Goal: Transaction & Acquisition: Download file/media

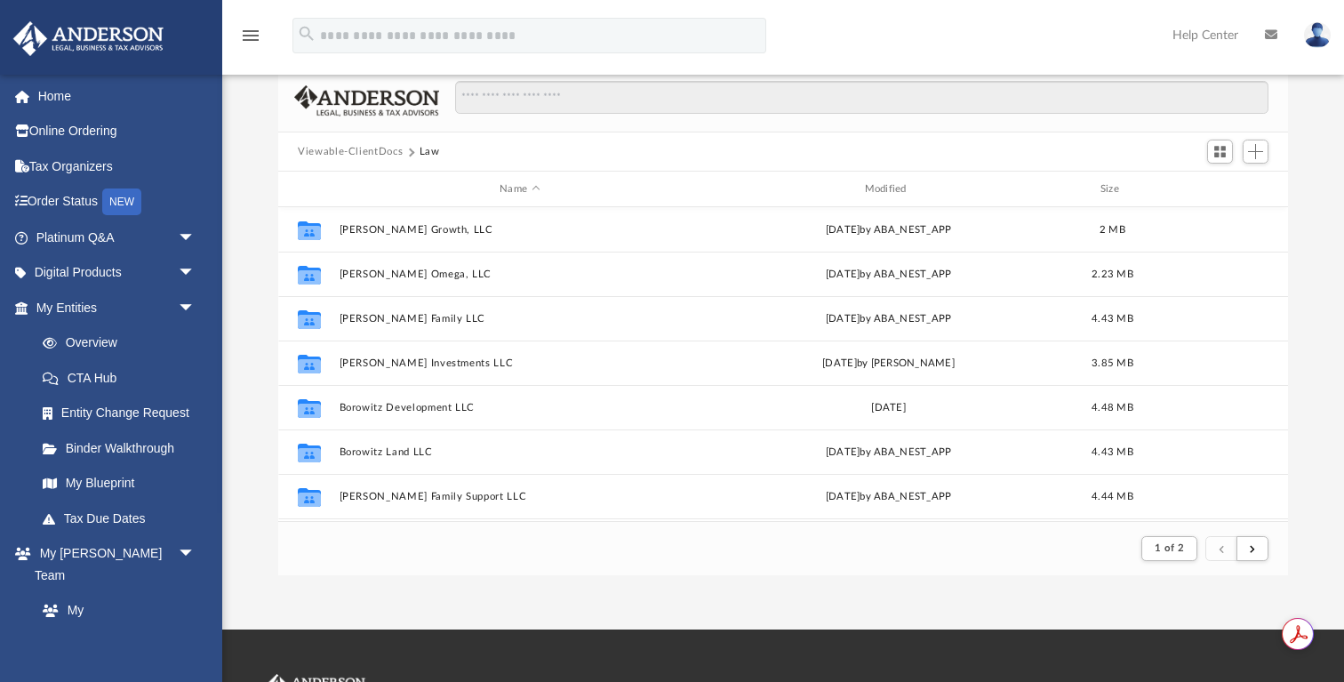
scroll to position [349, 1009]
click at [513, 89] on input "Search files and folders" at bounding box center [861, 98] width 813 height 34
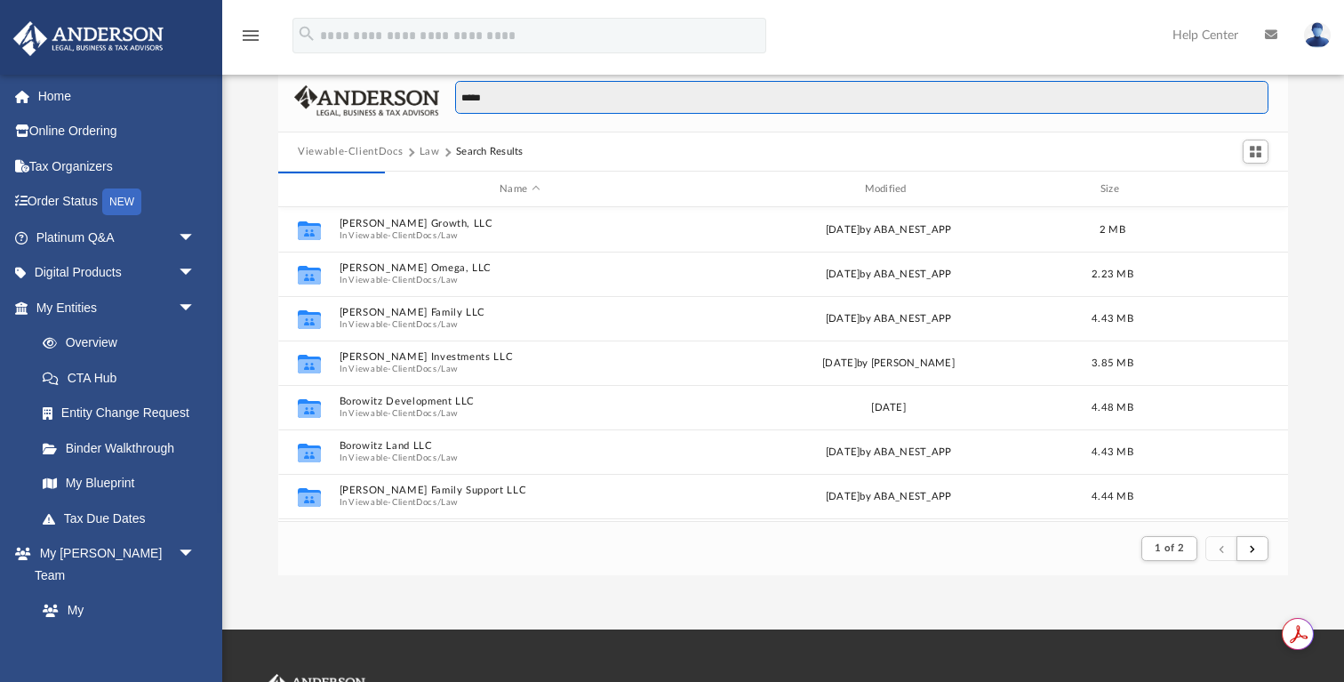
type input "*****"
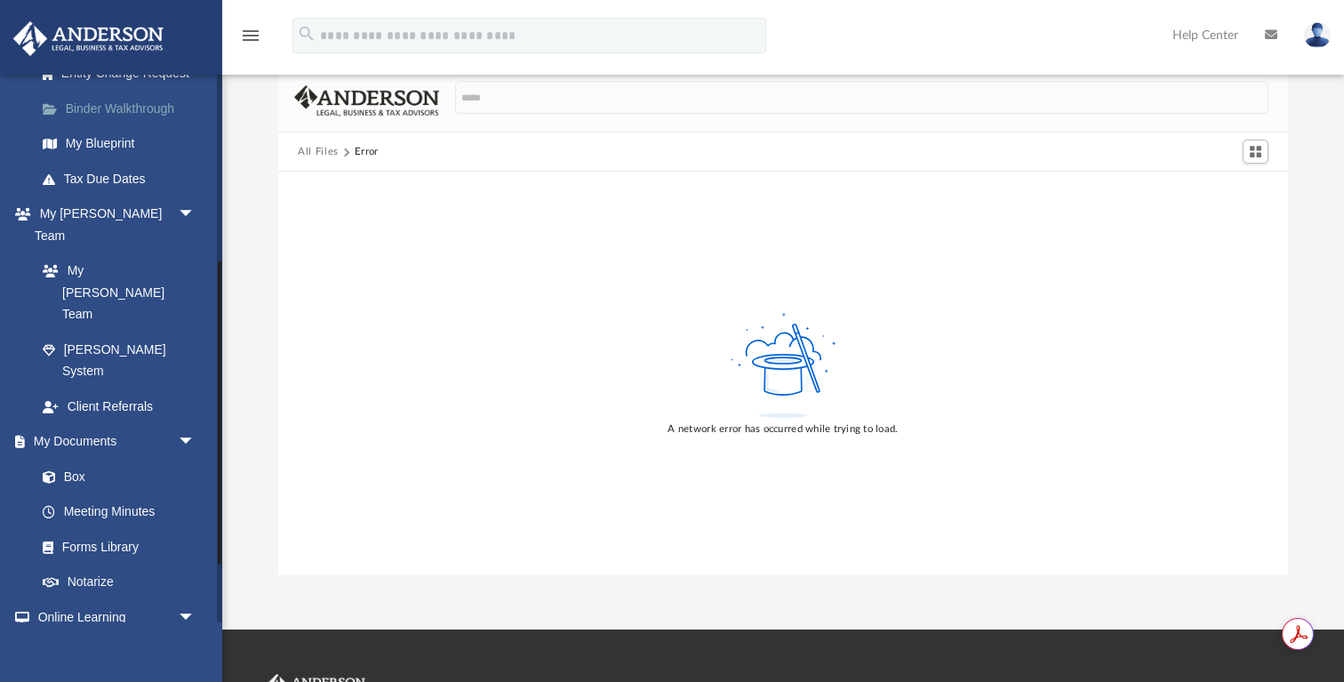
scroll to position [444, 0]
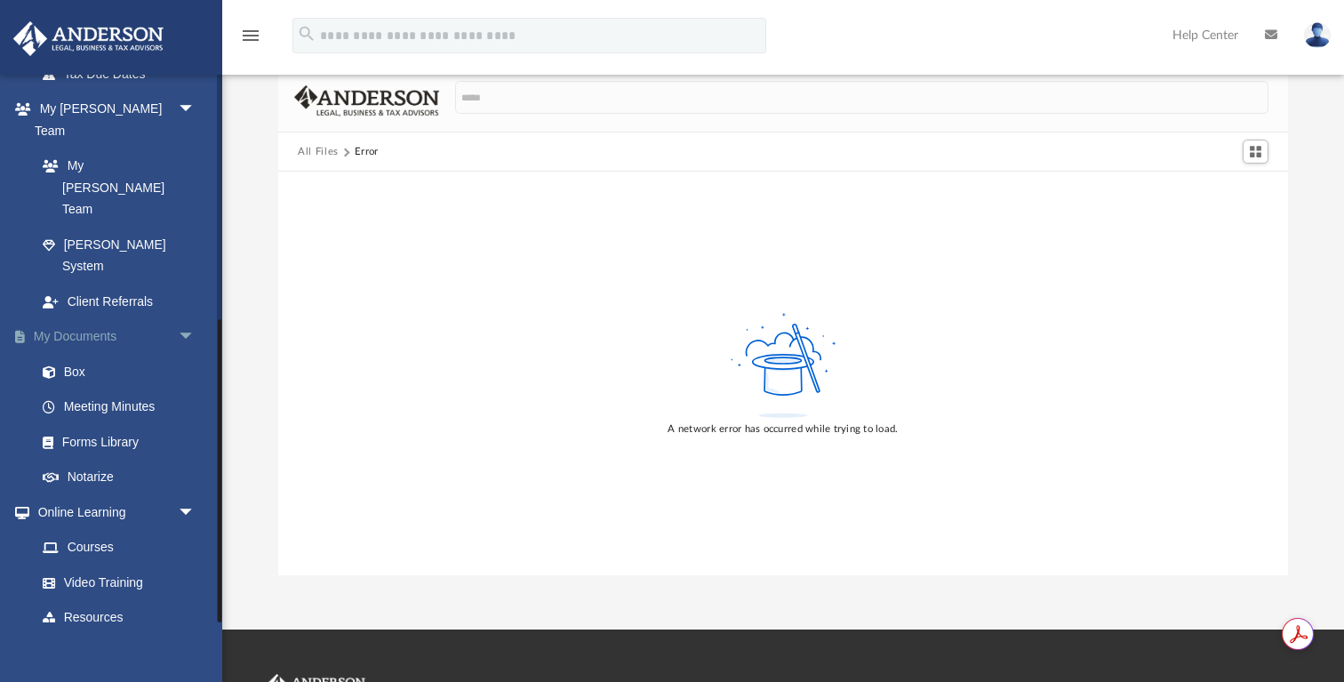
click at [91, 319] on link "My Documents arrow_drop_down" at bounding box center [117, 337] width 210 height 36
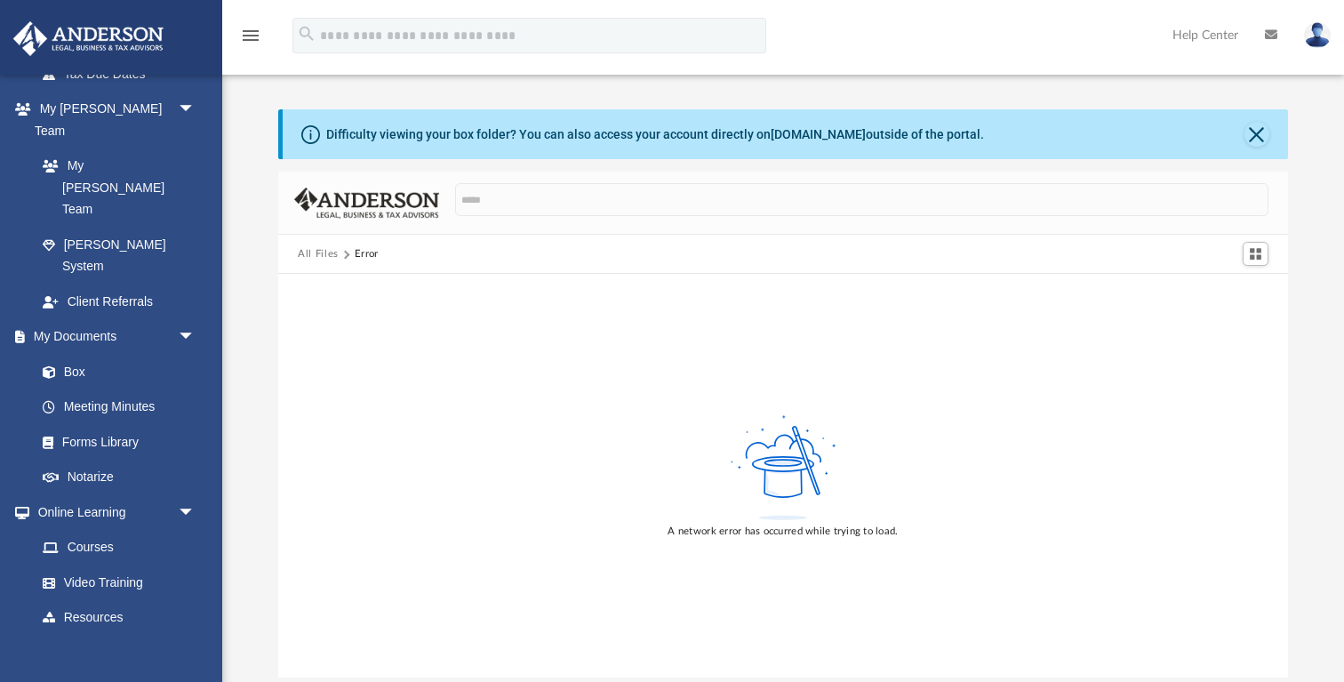
click at [318, 250] on button "All Files" at bounding box center [318, 254] width 41 height 16
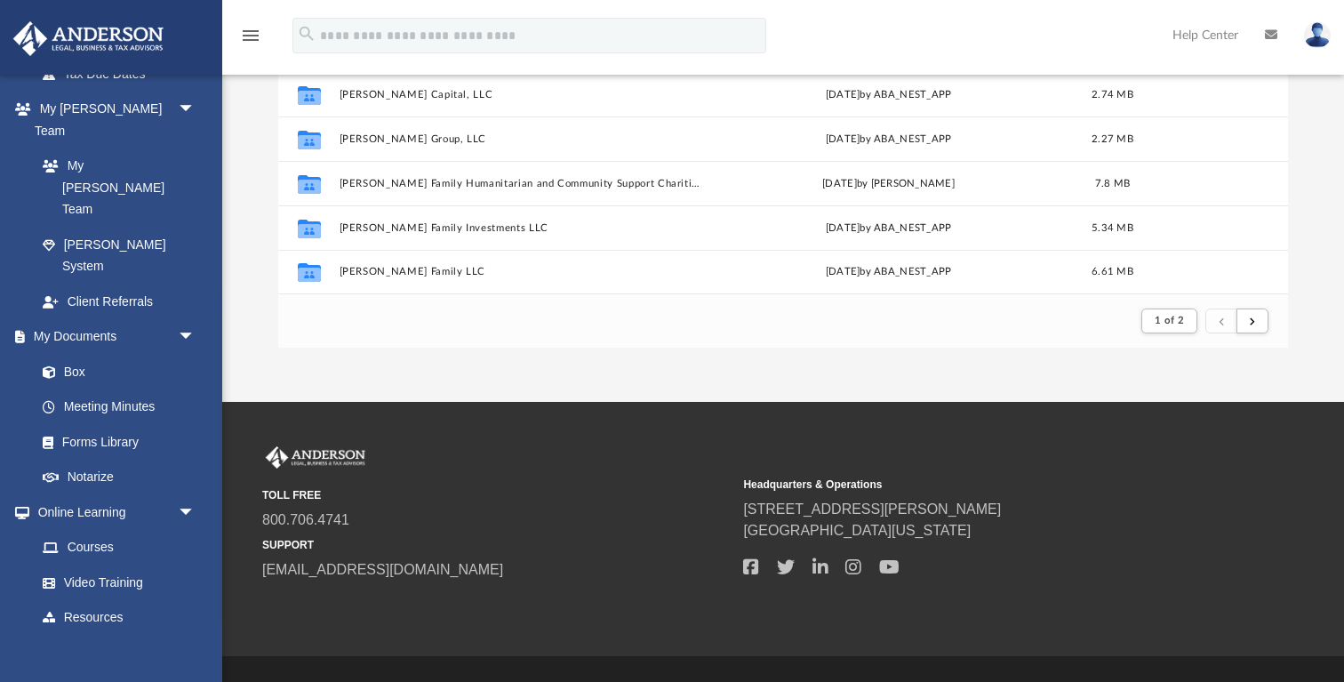
scroll to position [337, 0]
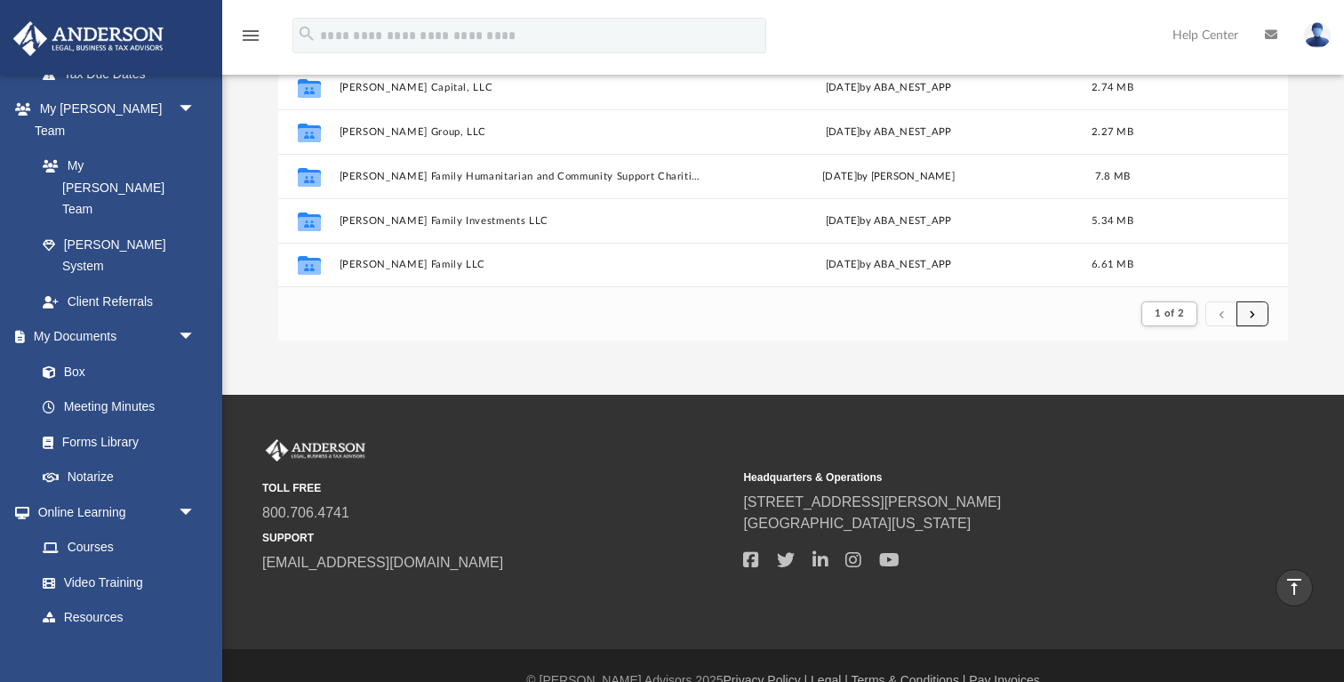
click at [1259, 313] on button "submit" at bounding box center [1253, 314] width 32 height 26
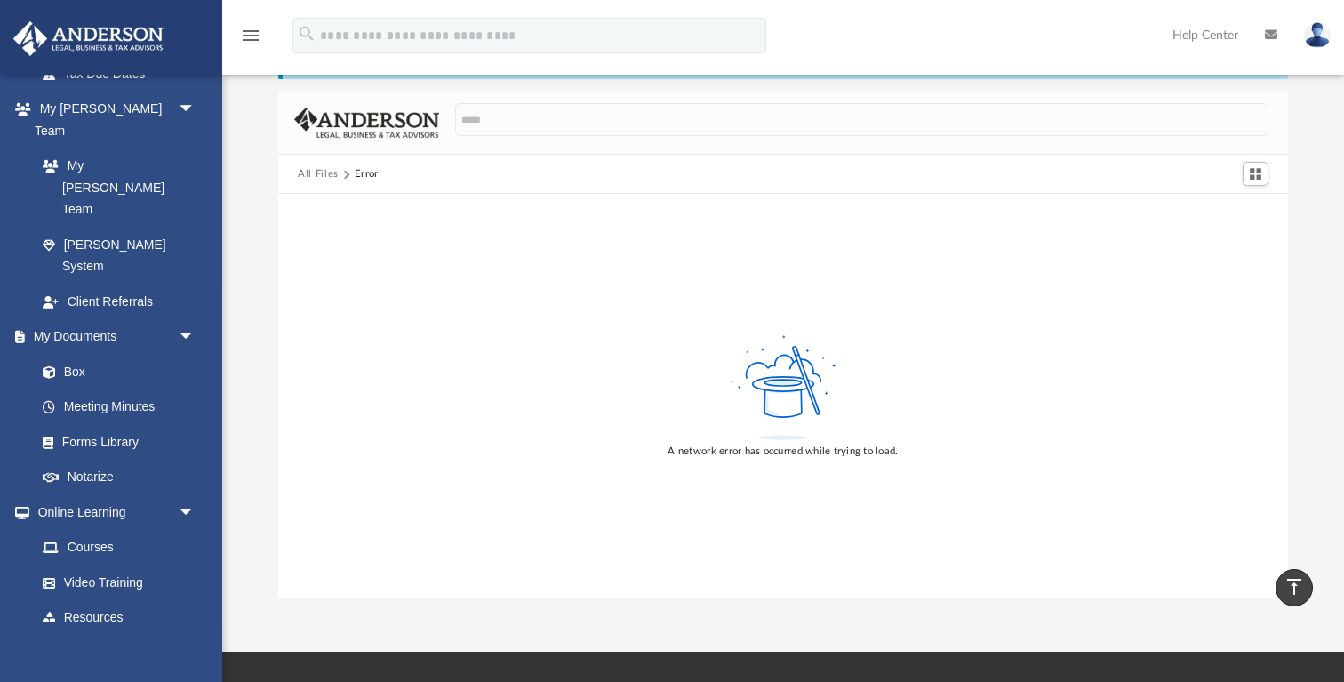
scroll to position [0, 0]
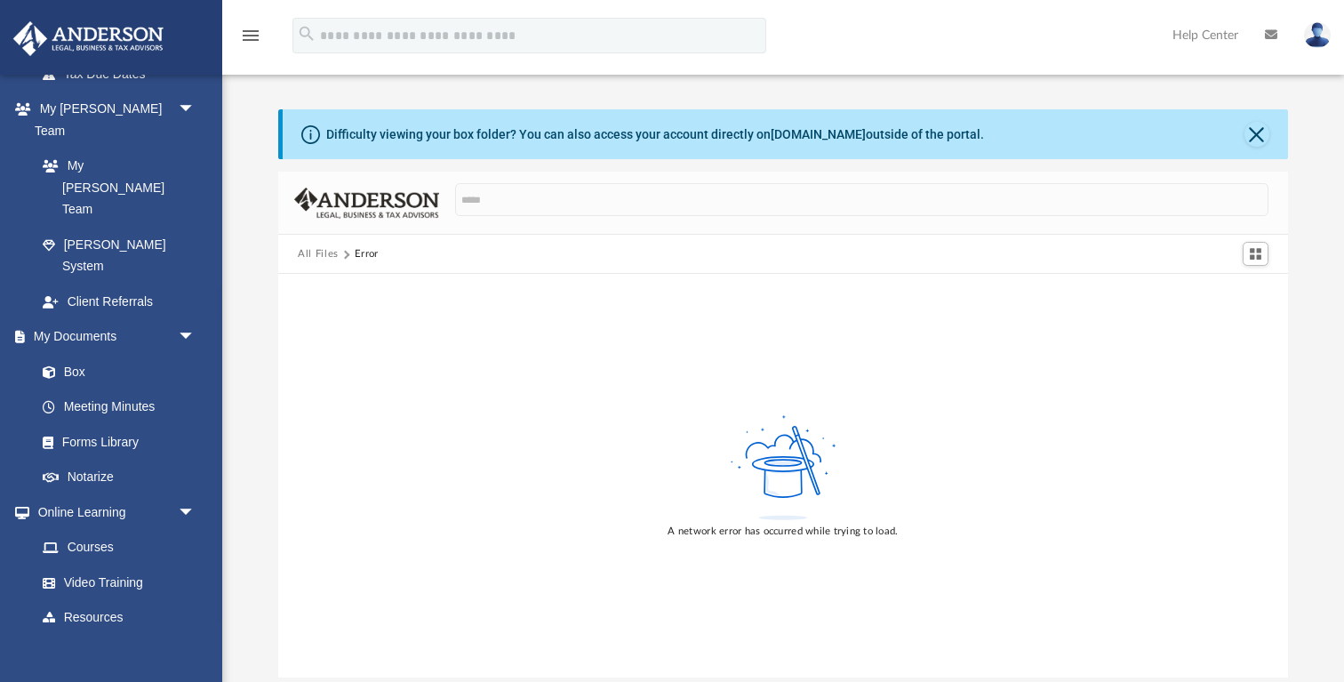
click at [1315, 32] on img at bounding box center [1317, 35] width 27 height 26
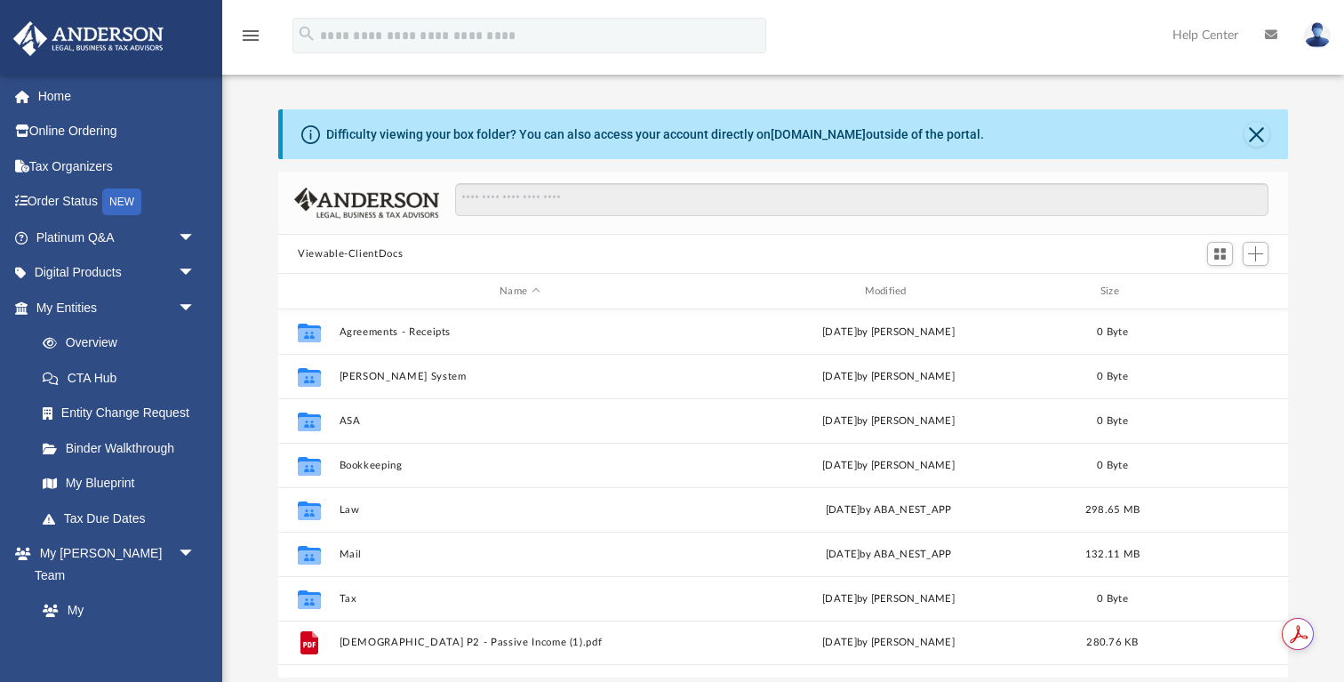
scroll to position [404, 1009]
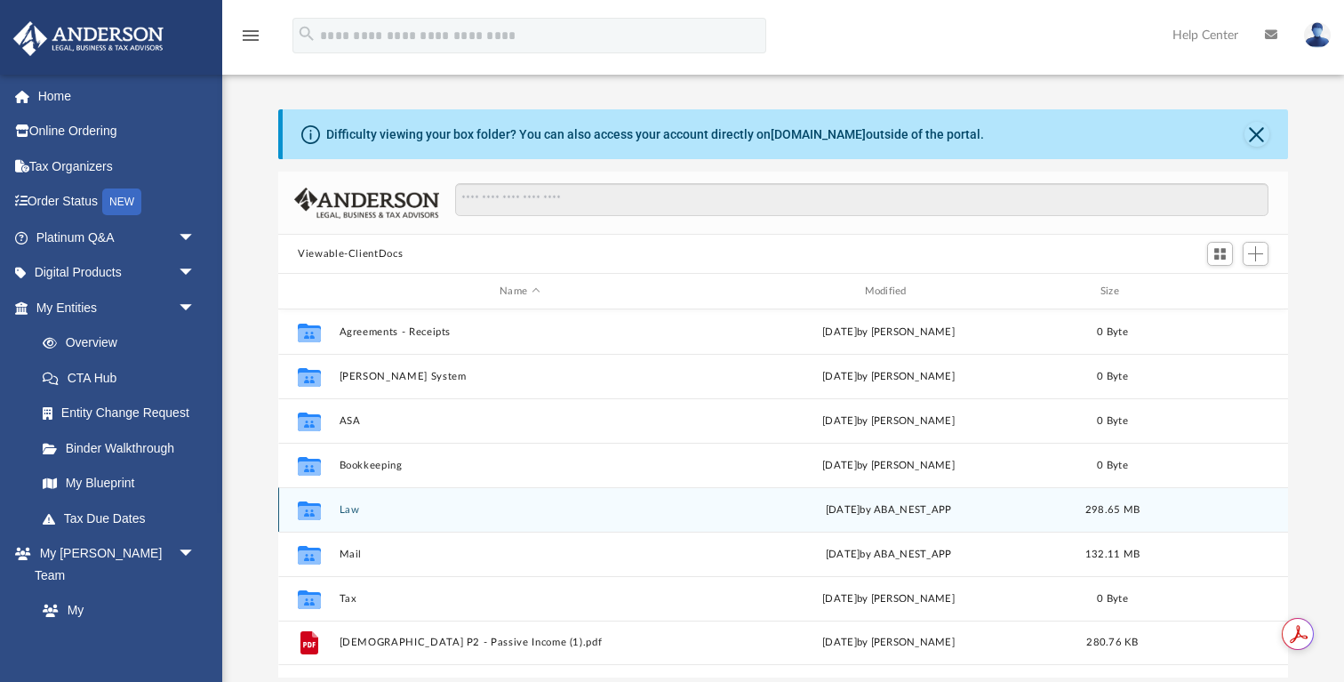
click at [351, 510] on button "Law" at bounding box center [520, 510] width 361 height 12
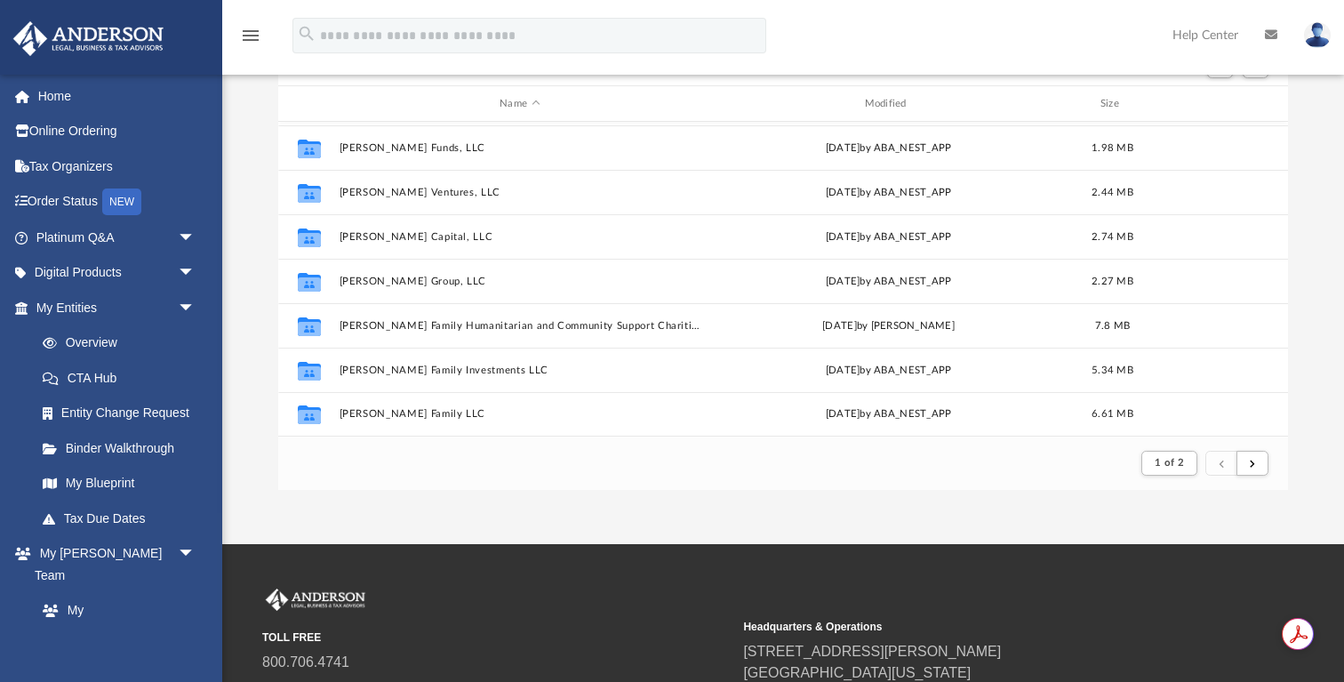
scroll to position [231, 0]
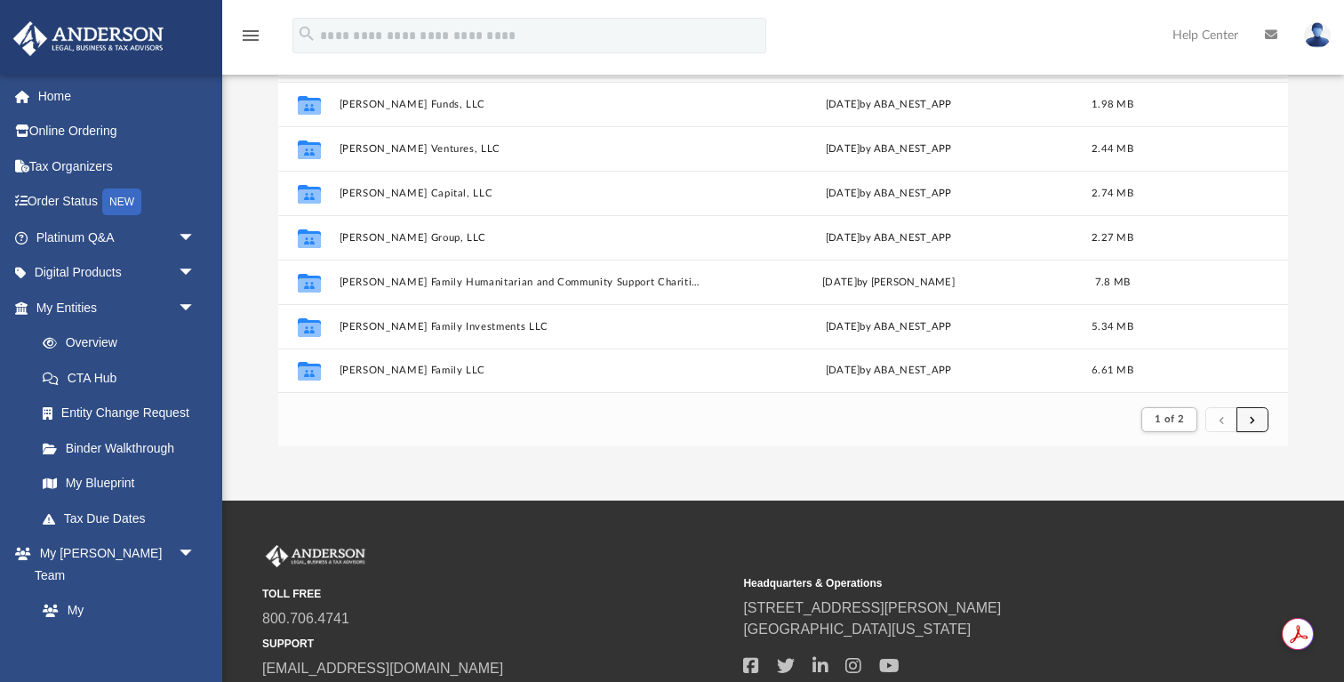
click at [1256, 422] on button "submit" at bounding box center [1253, 420] width 32 height 26
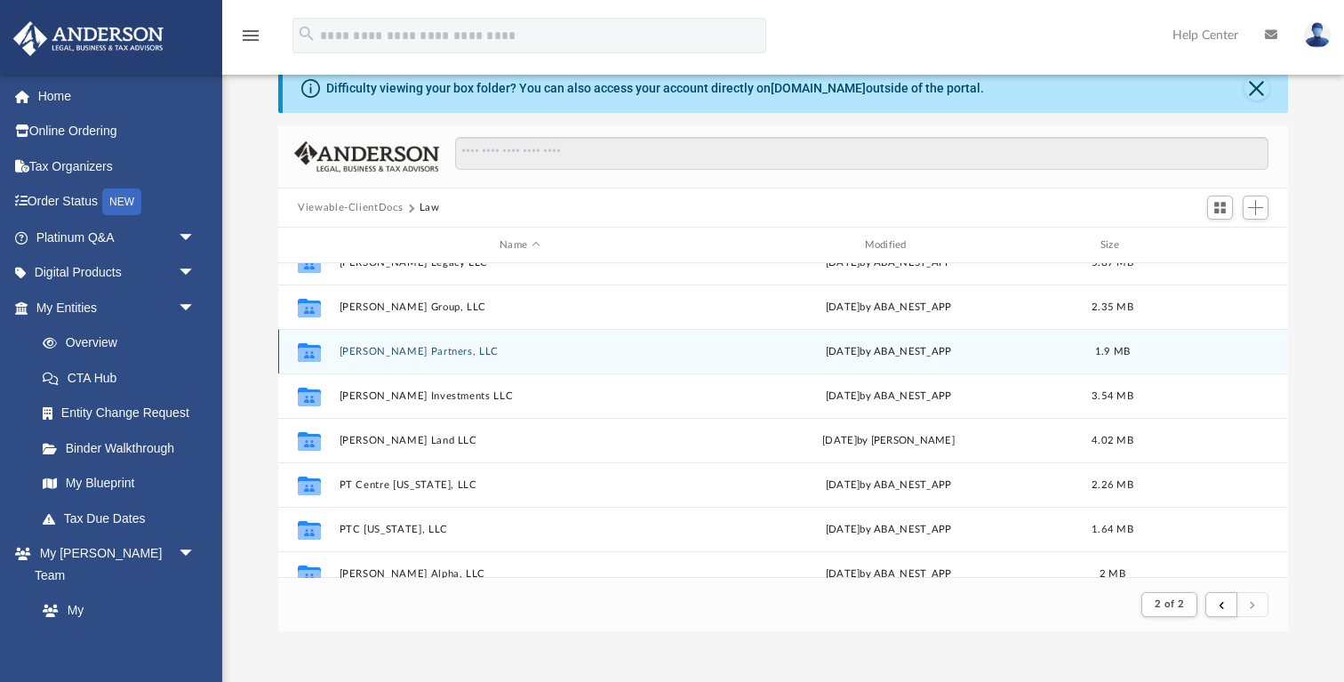
scroll to position [409, 0]
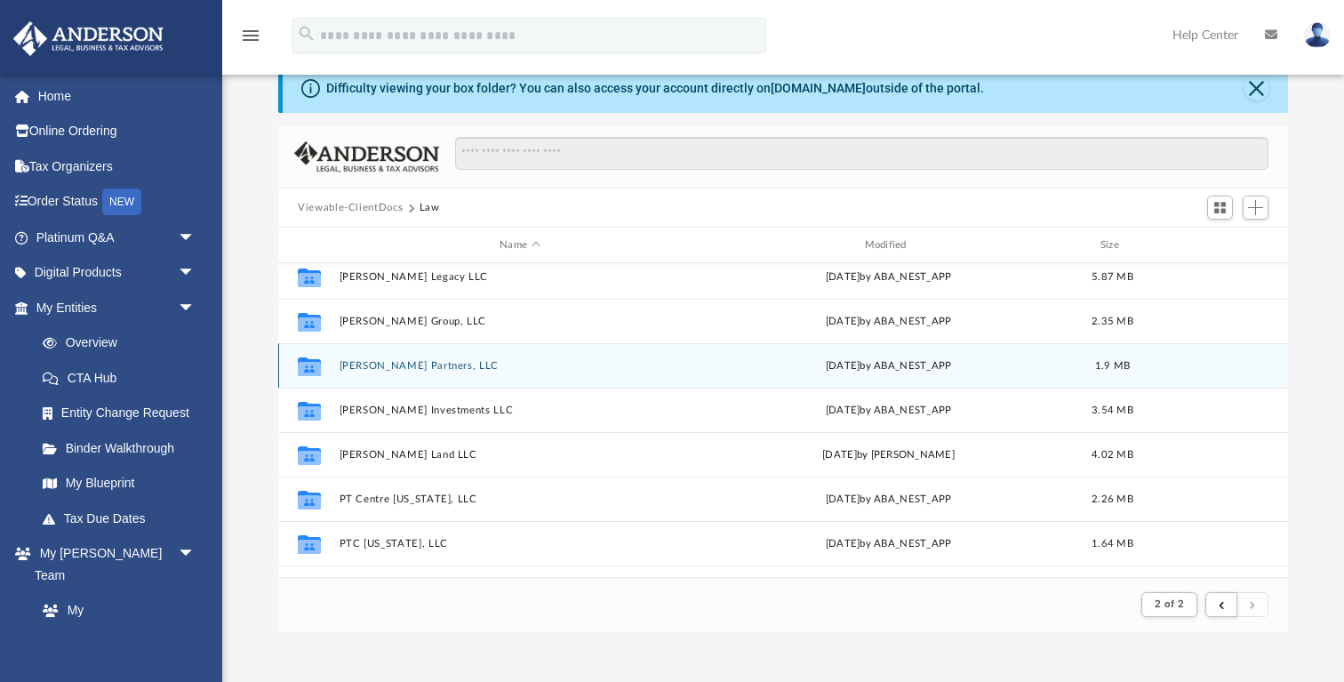
click at [390, 367] on button "Petty Partners, LLC" at bounding box center [520, 366] width 361 height 12
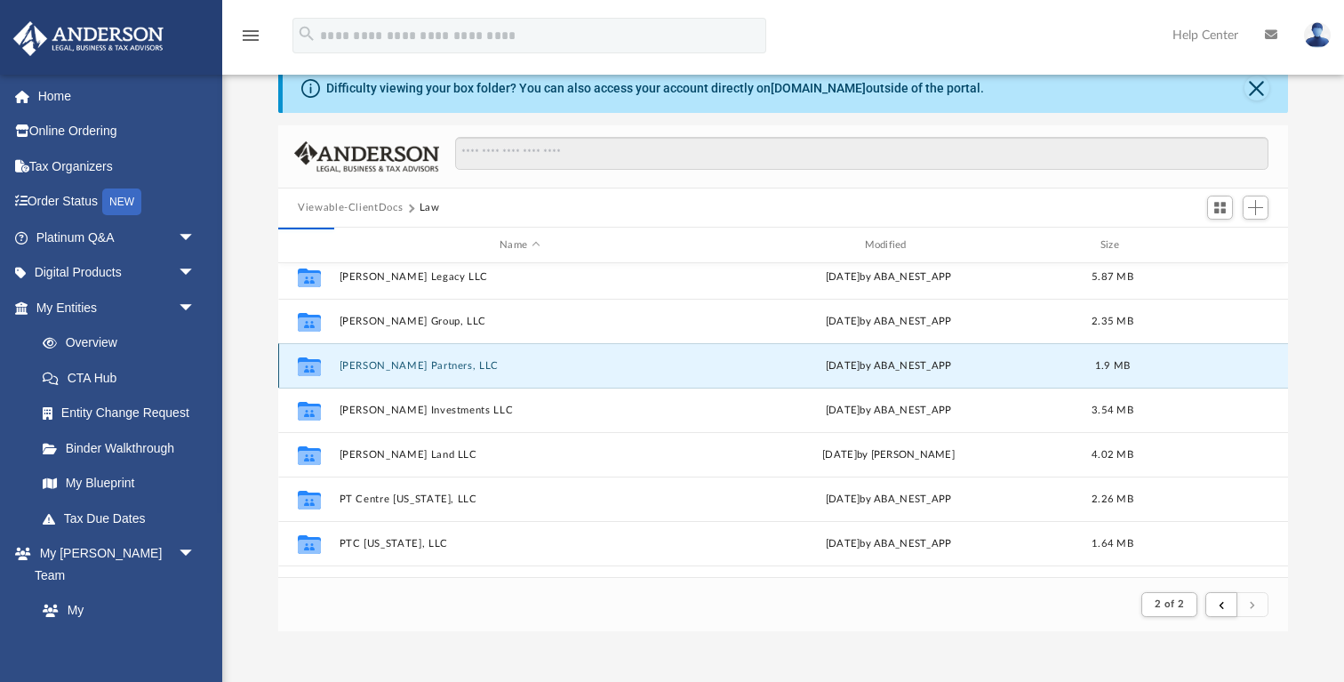
scroll to position [404, 1009]
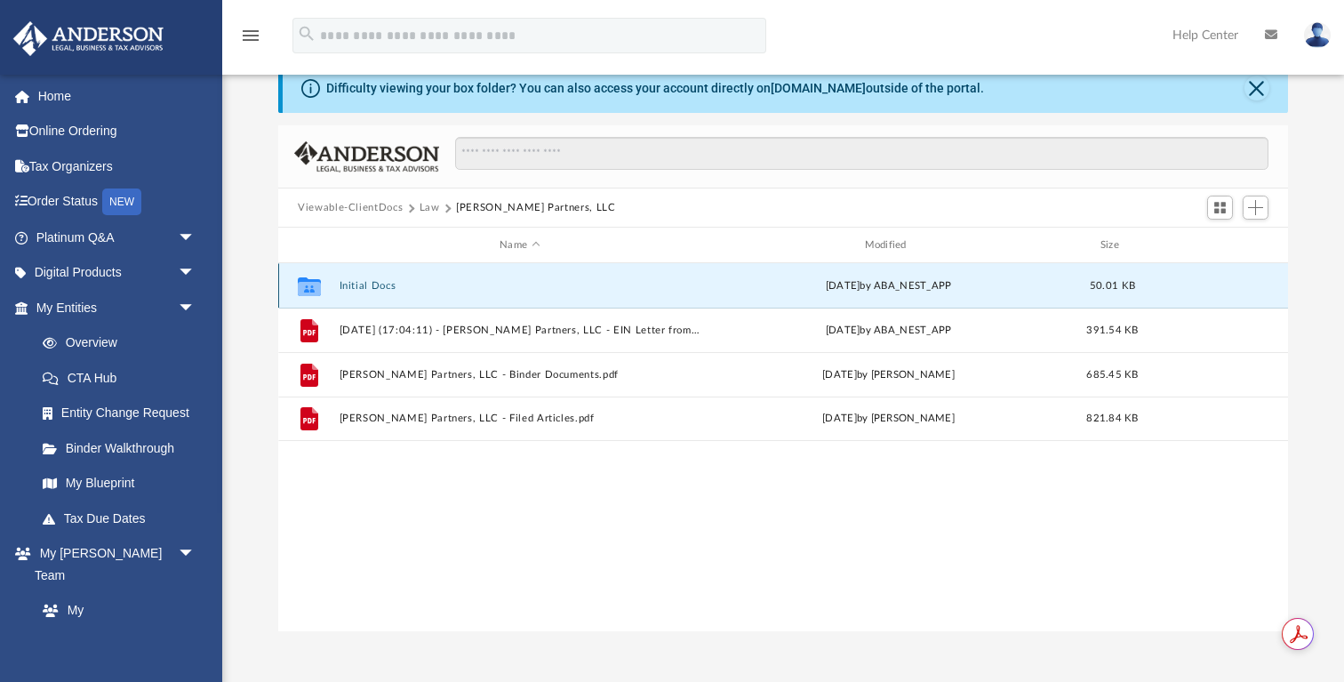
click at [388, 284] on button "Initial Docs" at bounding box center [520, 286] width 361 height 12
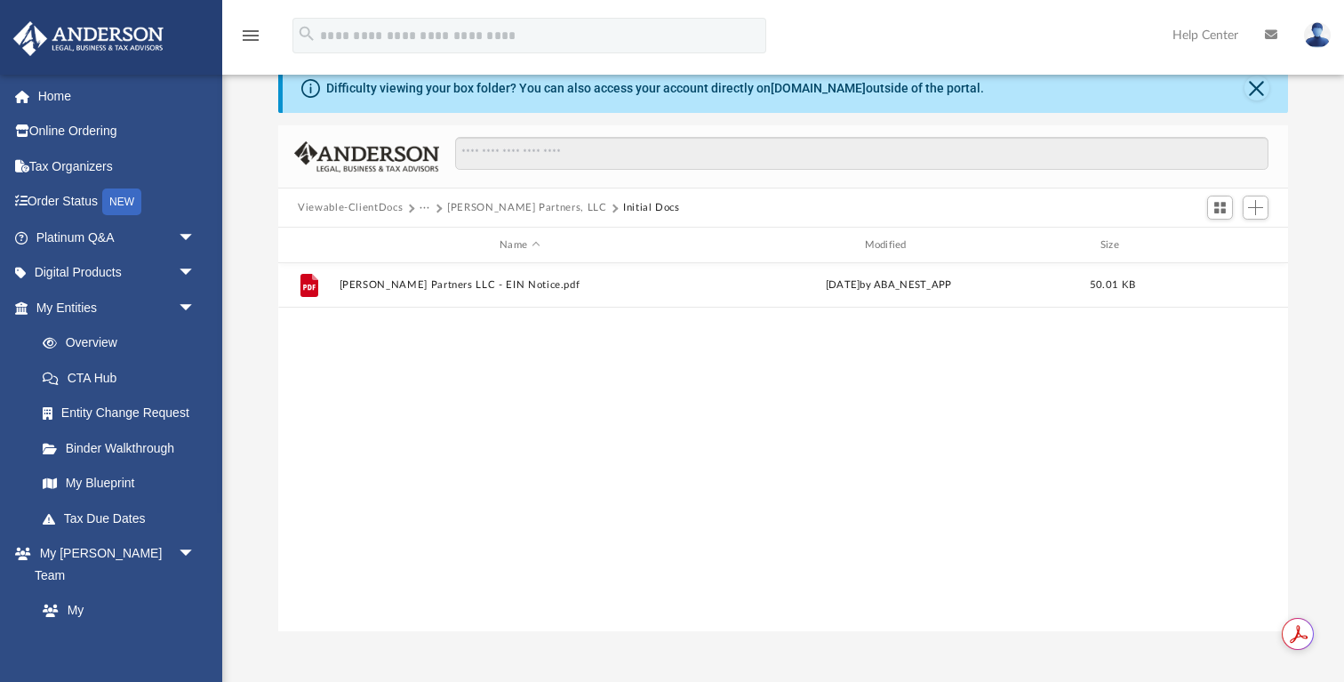
click at [475, 207] on button "Petty Partners, LLC" at bounding box center [527, 208] width 160 height 16
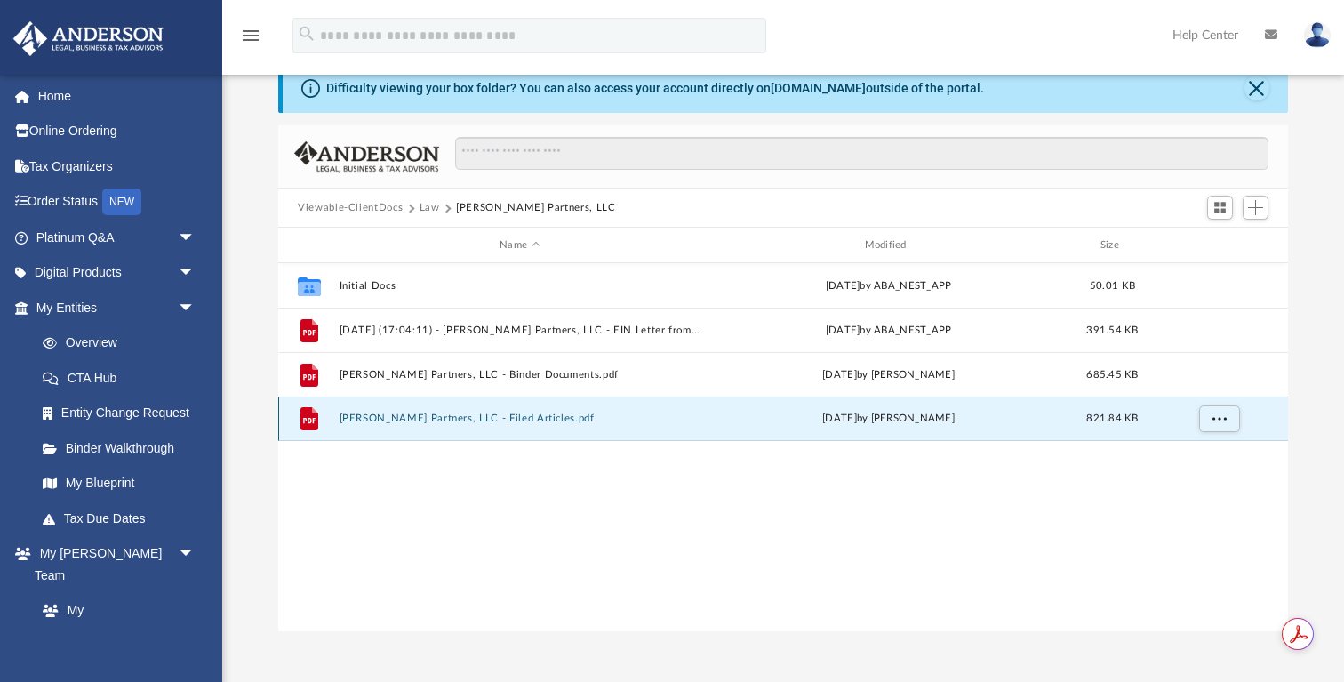
click at [435, 418] on button "Petty Partners, LLC - Filed Articles.pdf" at bounding box center [520, 418] width 361 height 12
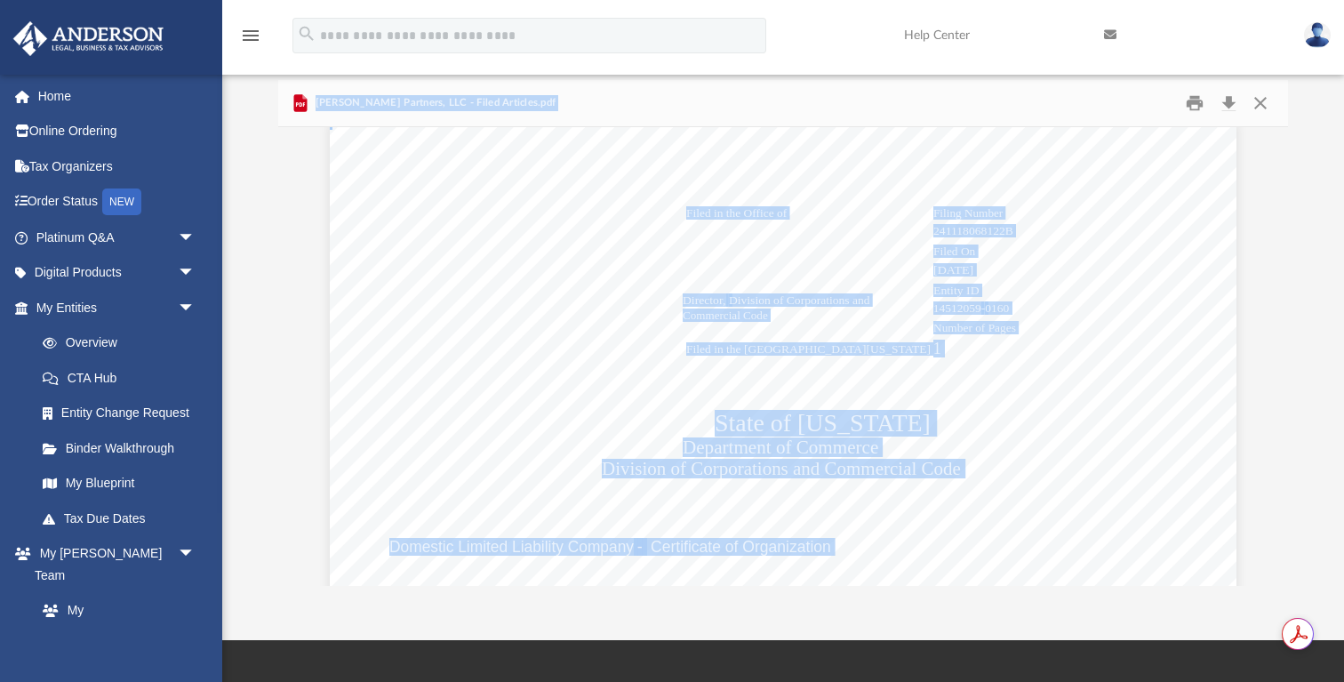
scroll to position [25, 0]
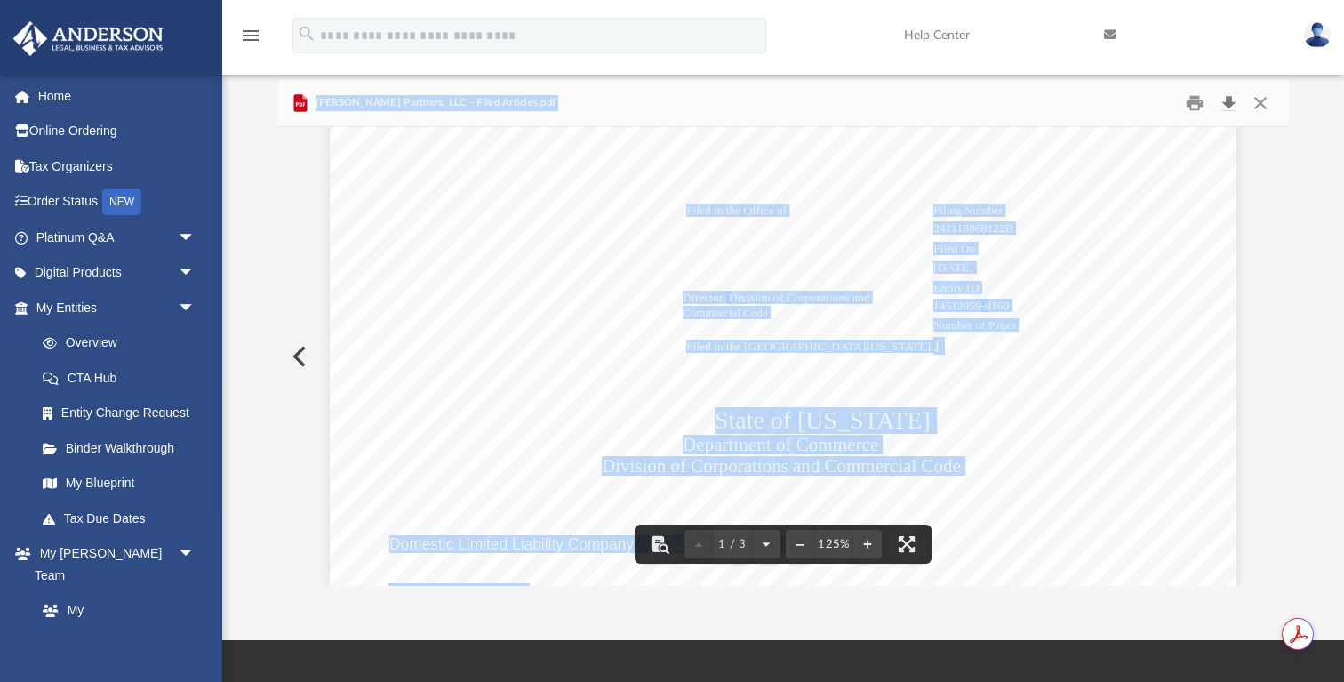
click at [1225, 100] on button "Download" at bounding box center [1229, 104] width 32 height 28
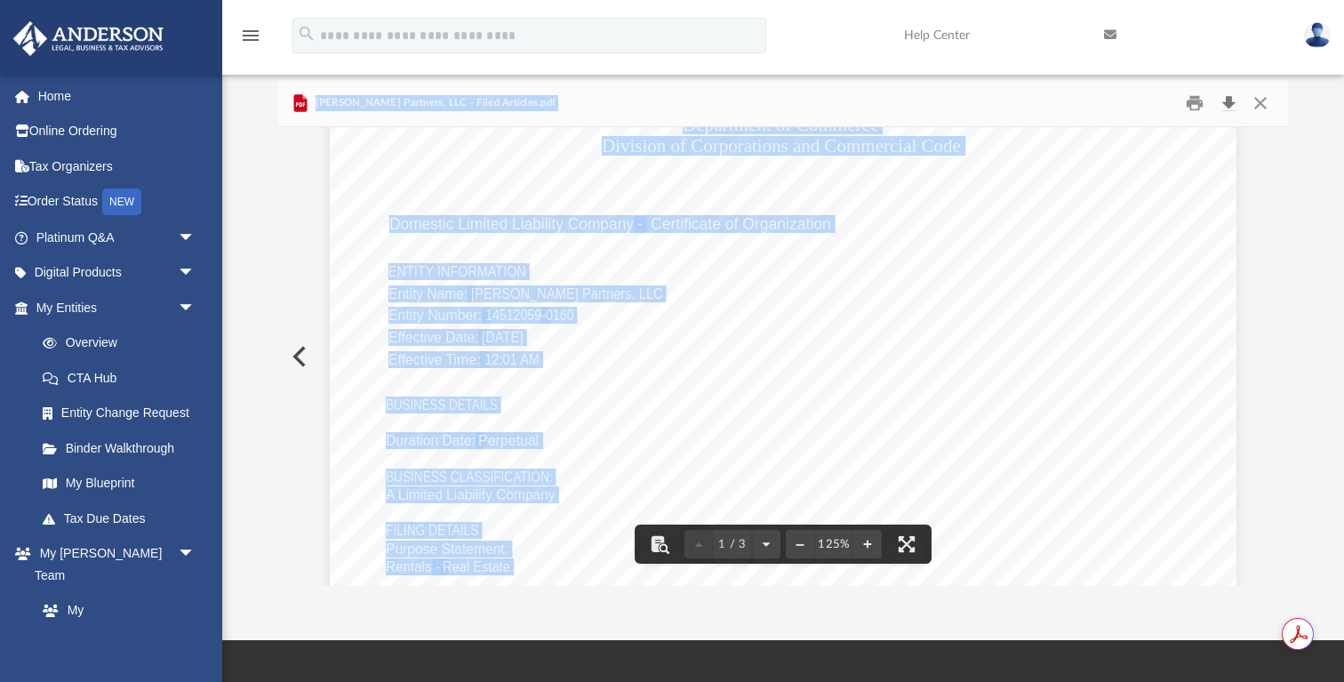
scroll to position [0, 0]
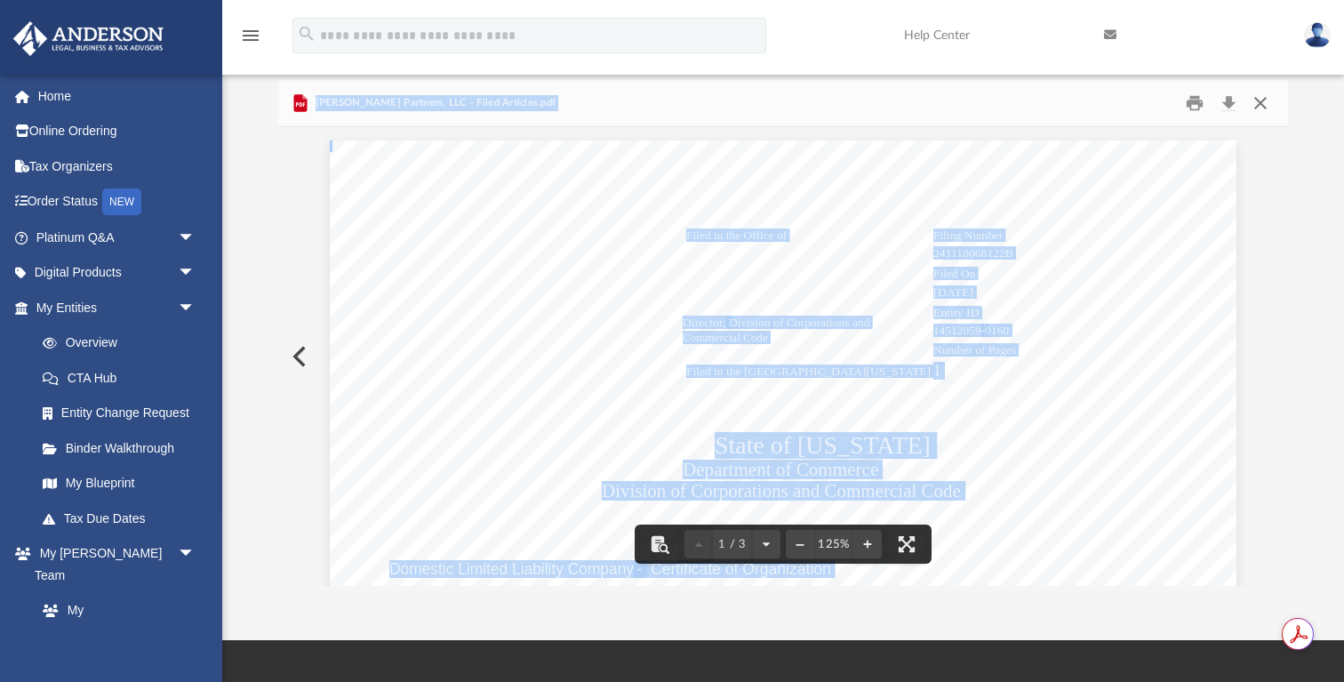
click at [1261, 100] on button "Close" at bounding box center [1261, 104] width 32 height 28
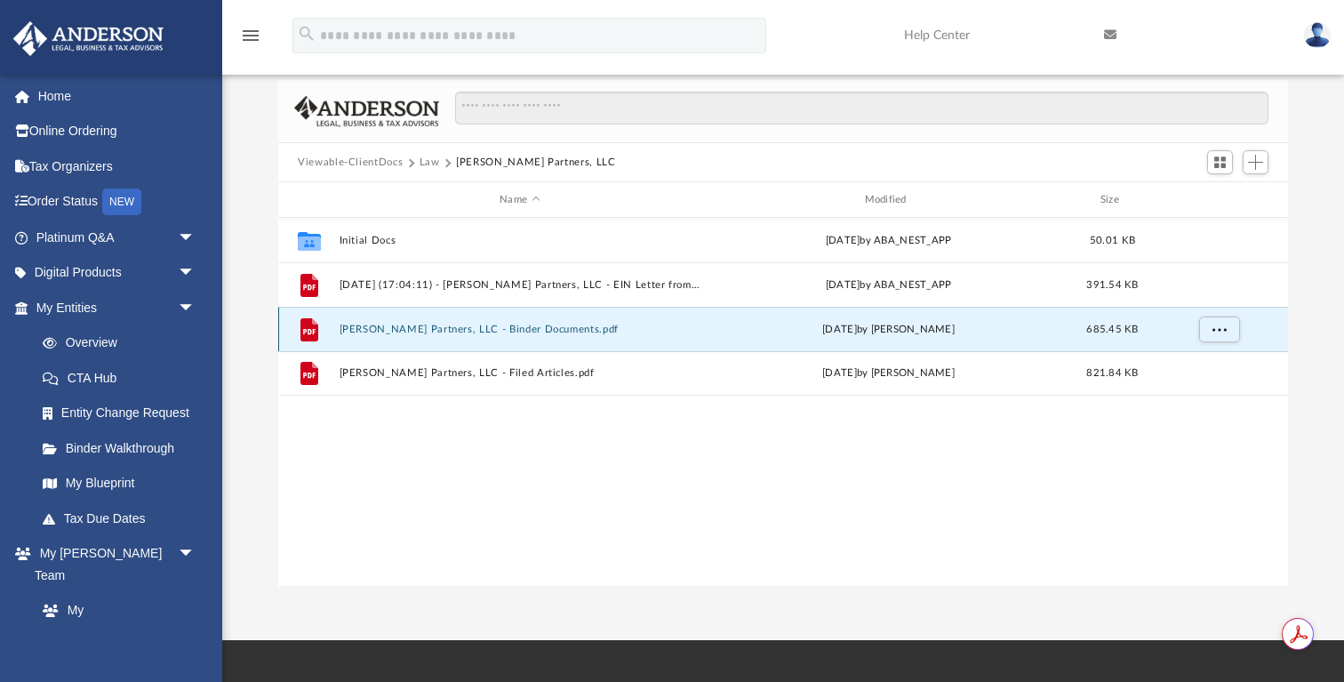
click at [497, 324] on button "Petty Partners, LLC - Binder Documents.pdf" at bounding box center [520, 330] width 361 height 12
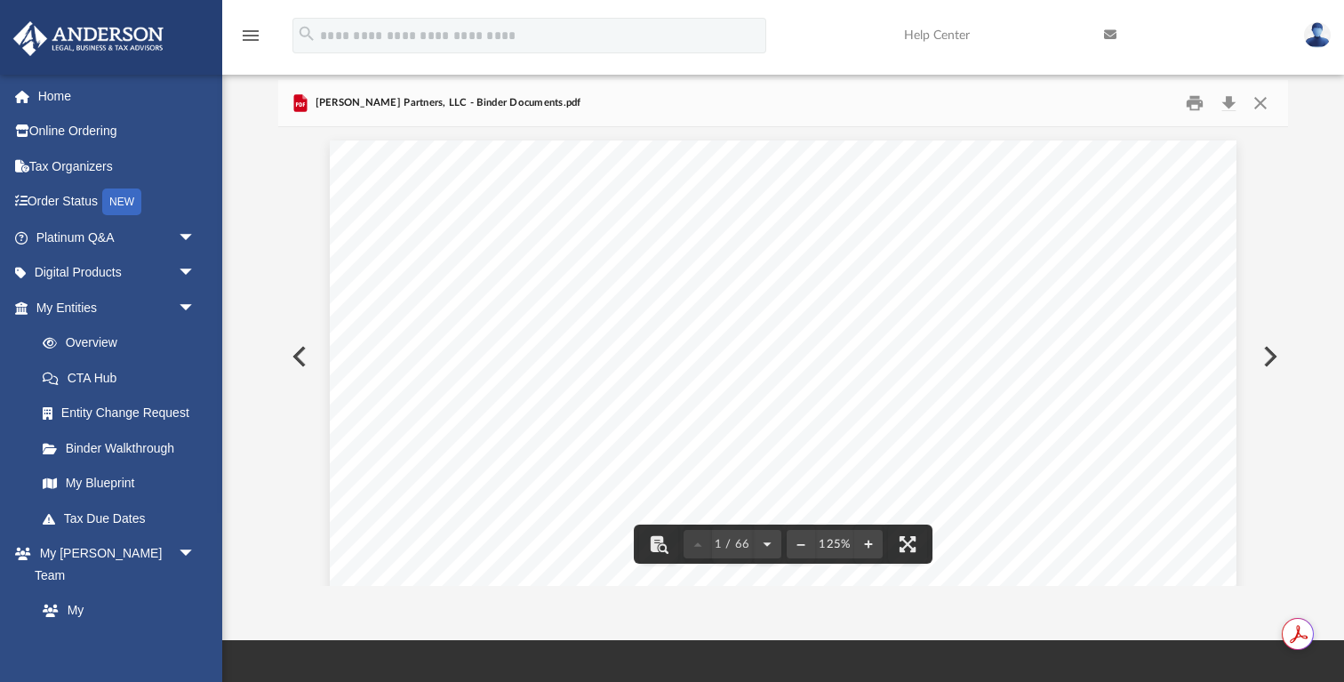
click at [592, 416] on span "Enclosed in this portfolio, you will find your operating agreement for" at bounding box center [662, 420] width 452 height 16
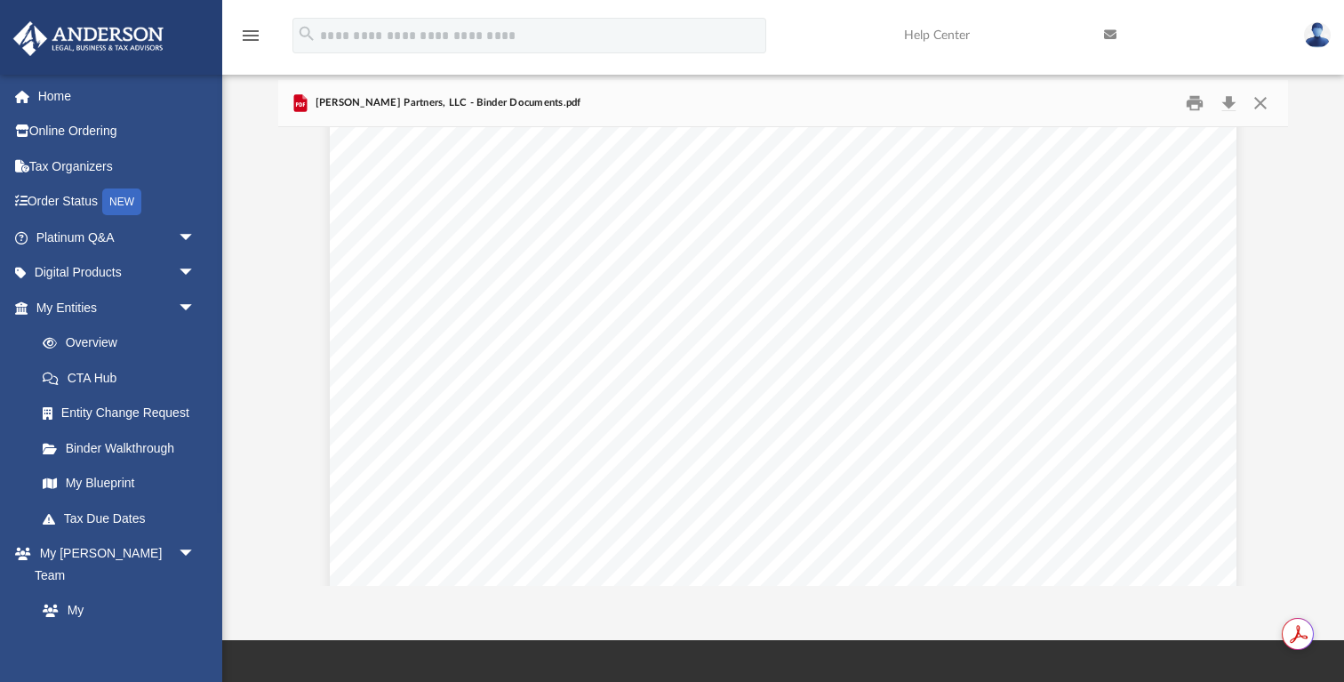
scroll to position [11125, 0]
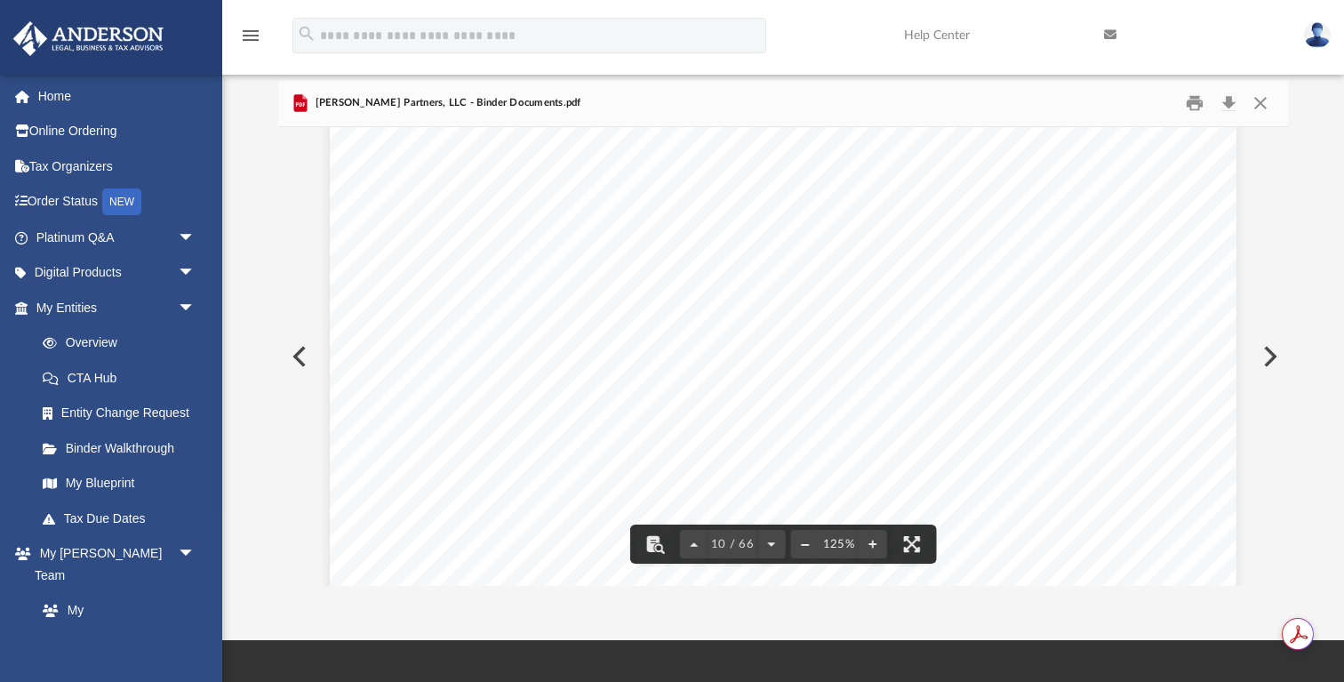
click at [806, 544] on button "File preview" at bounding box center [804, 543] width 28 height 39
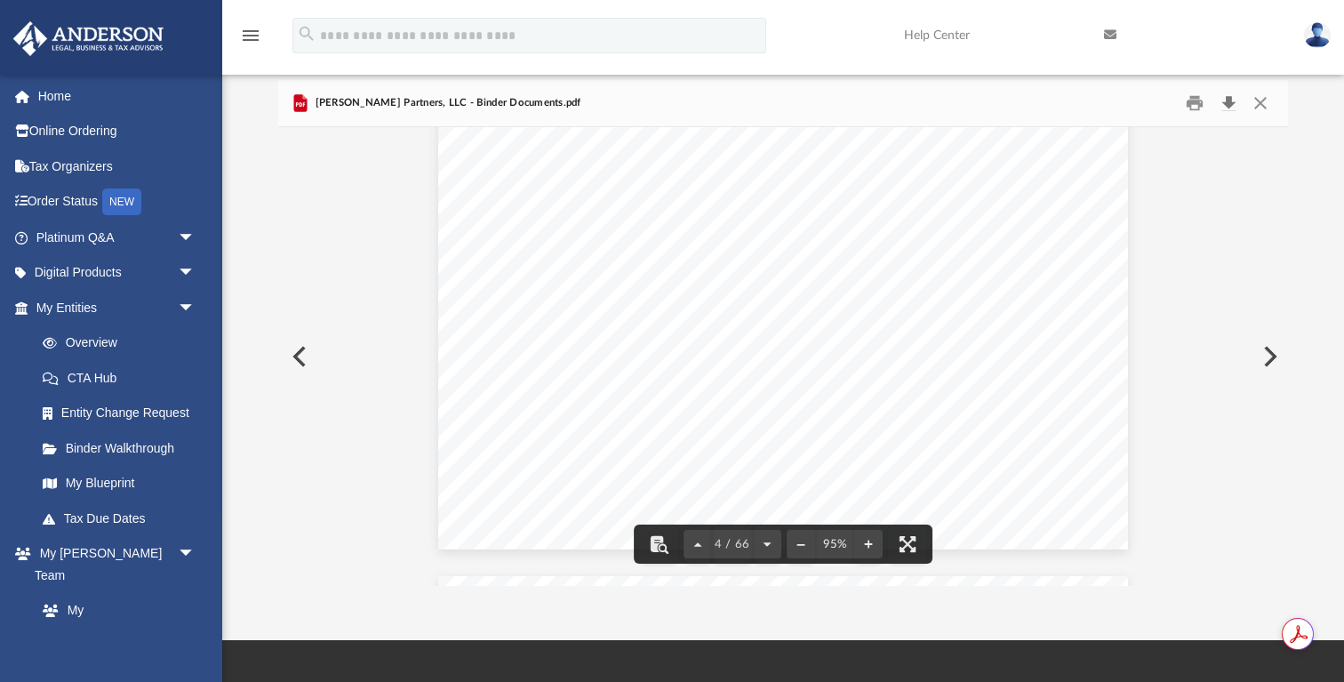
click at [1234, 103] on button "Download" at bounding box center [1229, 104] width 32 height 28
click at [1256, 105] on button "Close" at bounding box center [1261, 104] width 32 height 28
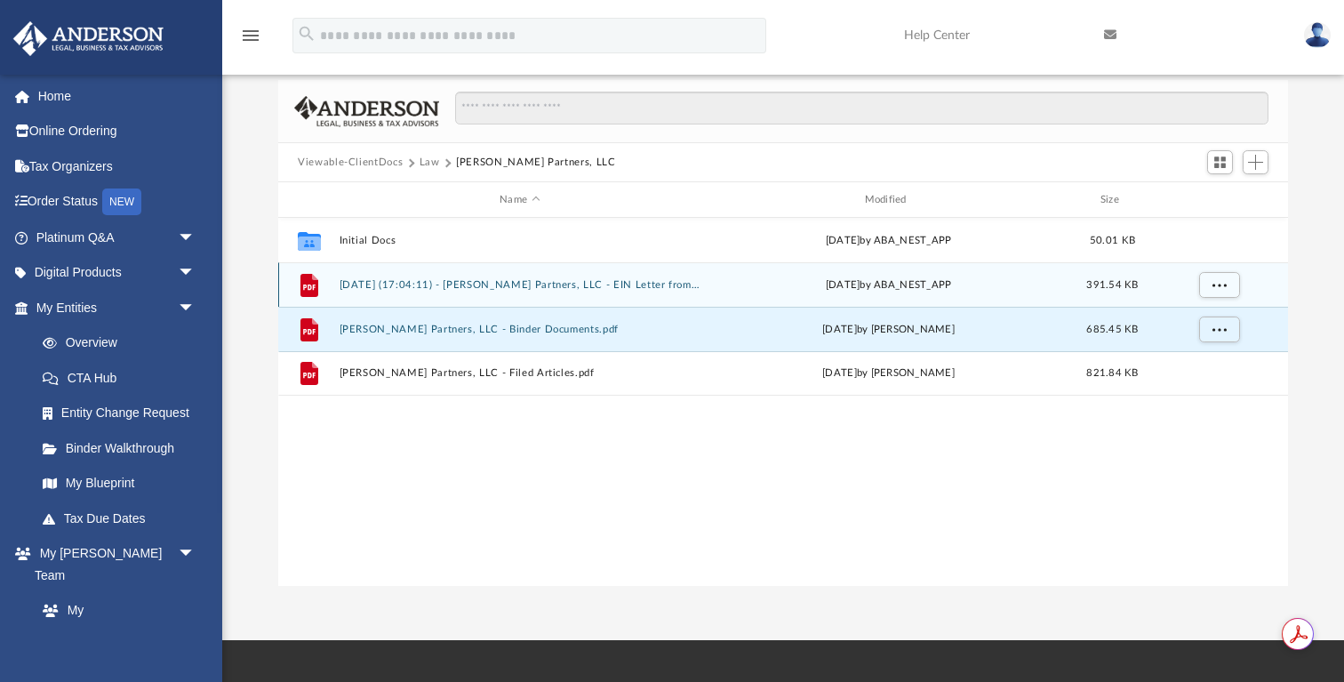
click at [448, 287] on button "2024.12.11 (17:04:11) - Petty Partners, LLC - EIN Letter from IRS.pdf" at bounding box center [520, 285] width 361 height 12
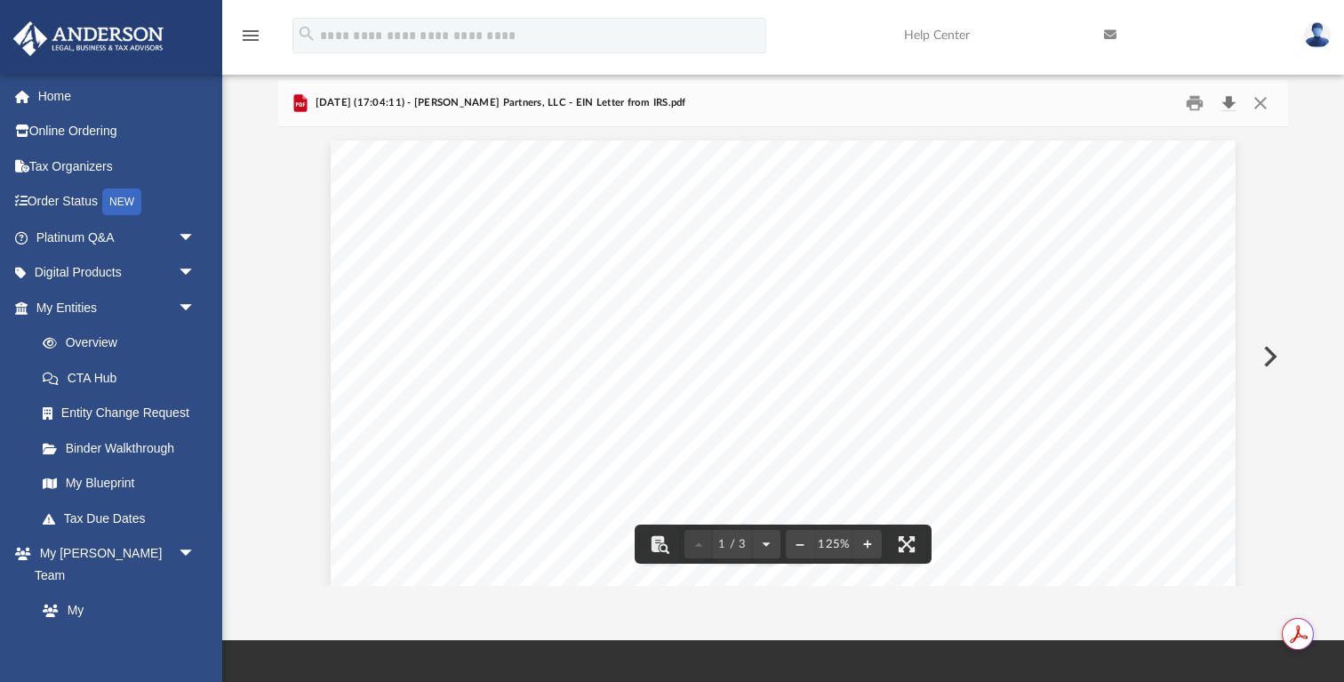
click at [1235, 96] on button "Download" at bounding box center [1229, 104] width 32 height 28
click at [1268, 103] on button "Close" at bounding box center [1261, 104] width 32 height 28
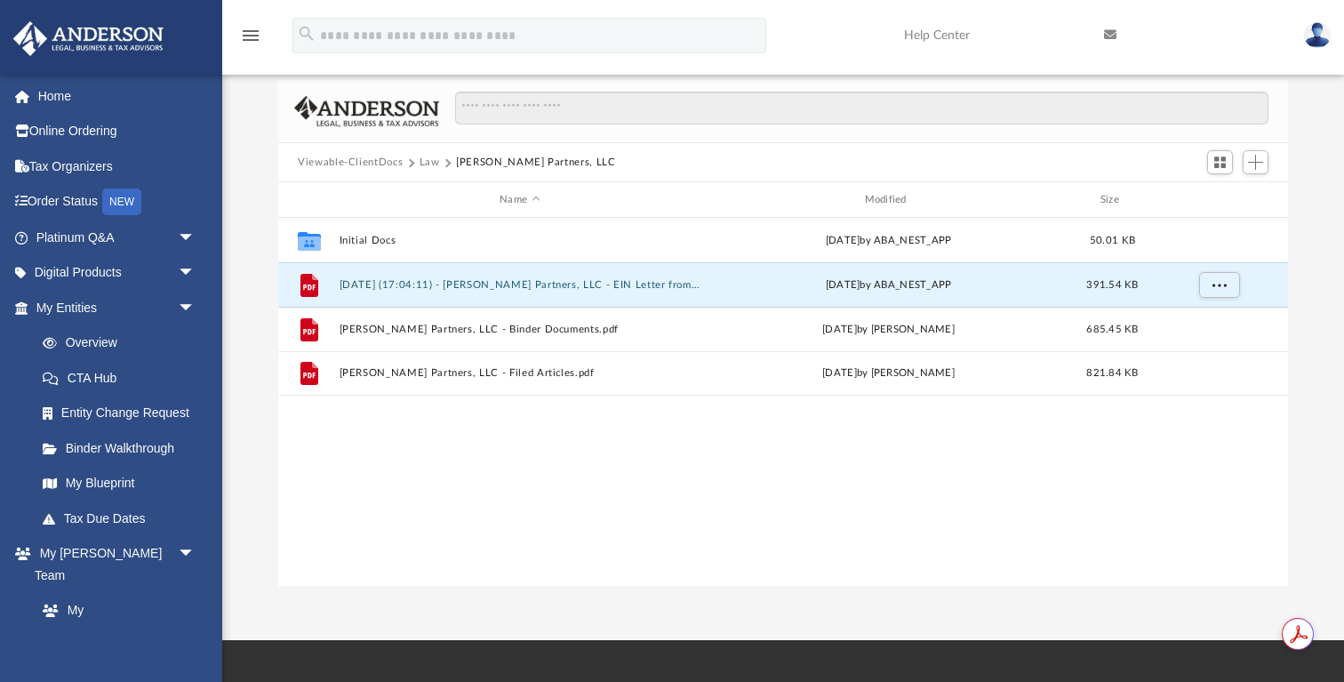
click at [429, 164] on button "Law" at bounding box center [430, 163] width 20 height 16
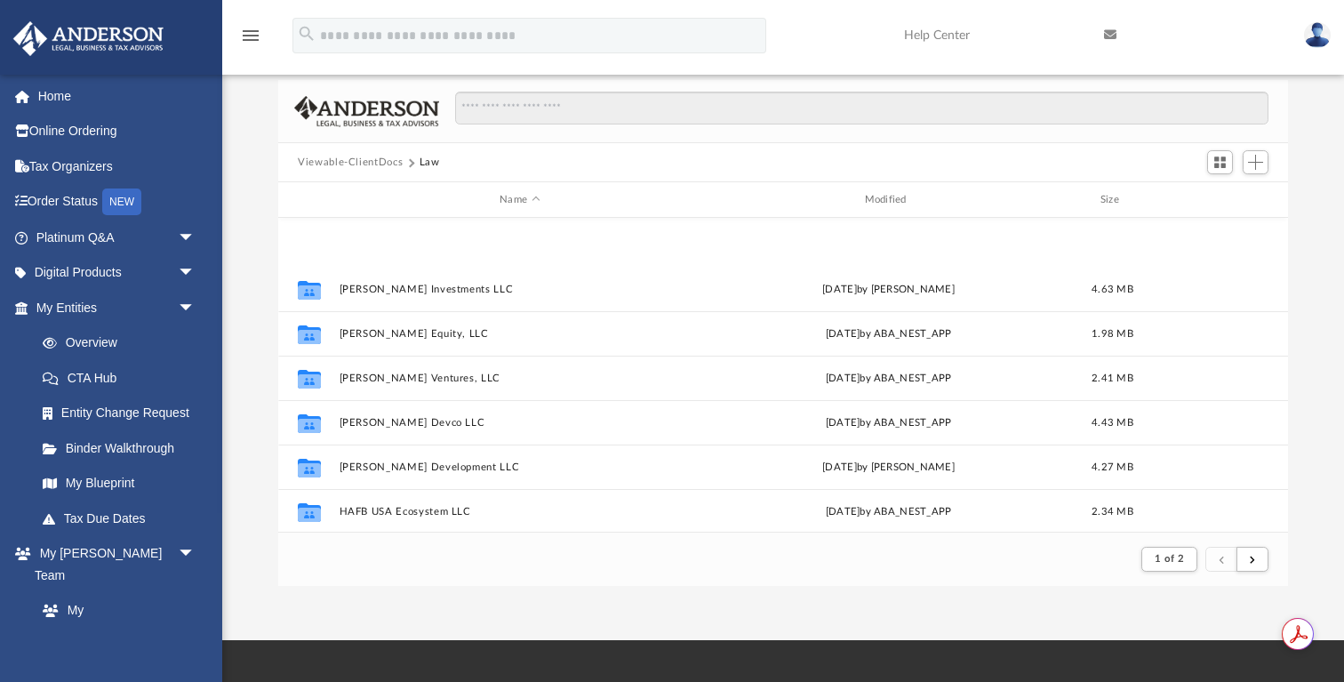
scroll to position [1483, 0]
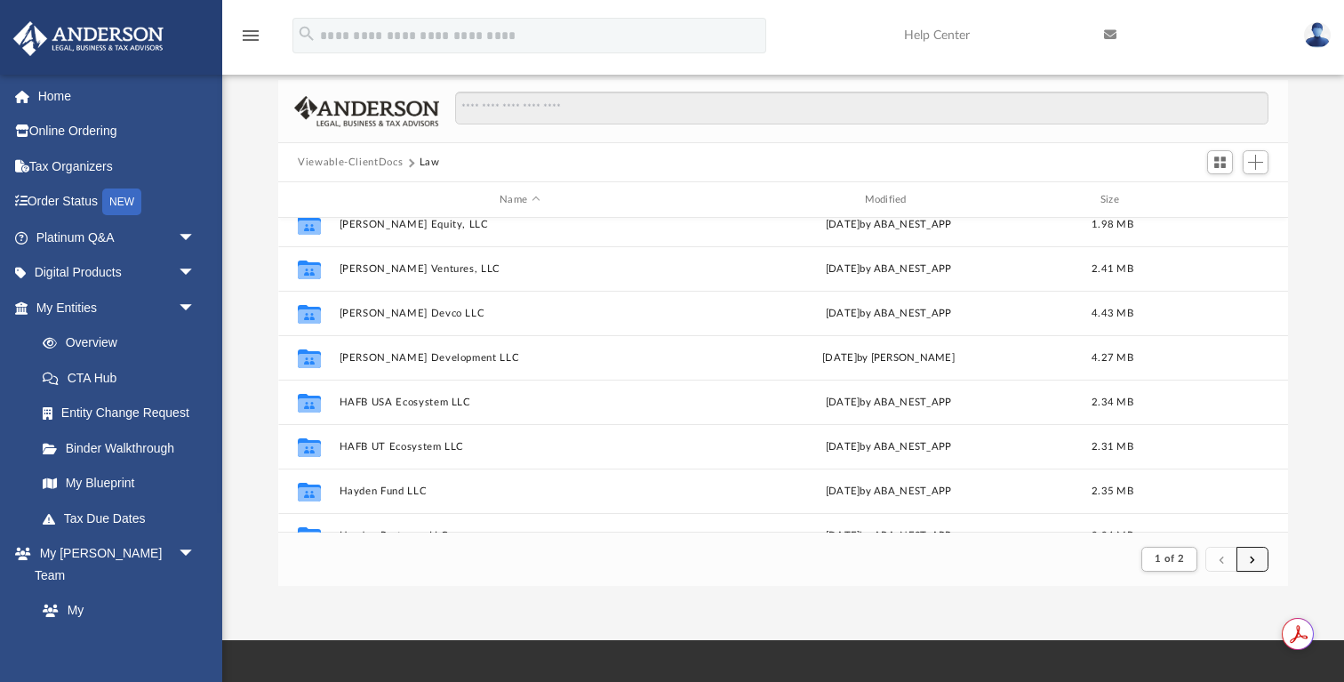
click at [1251, 563] on span "submit" at bounding box center [1252, 559] width 5 height 10
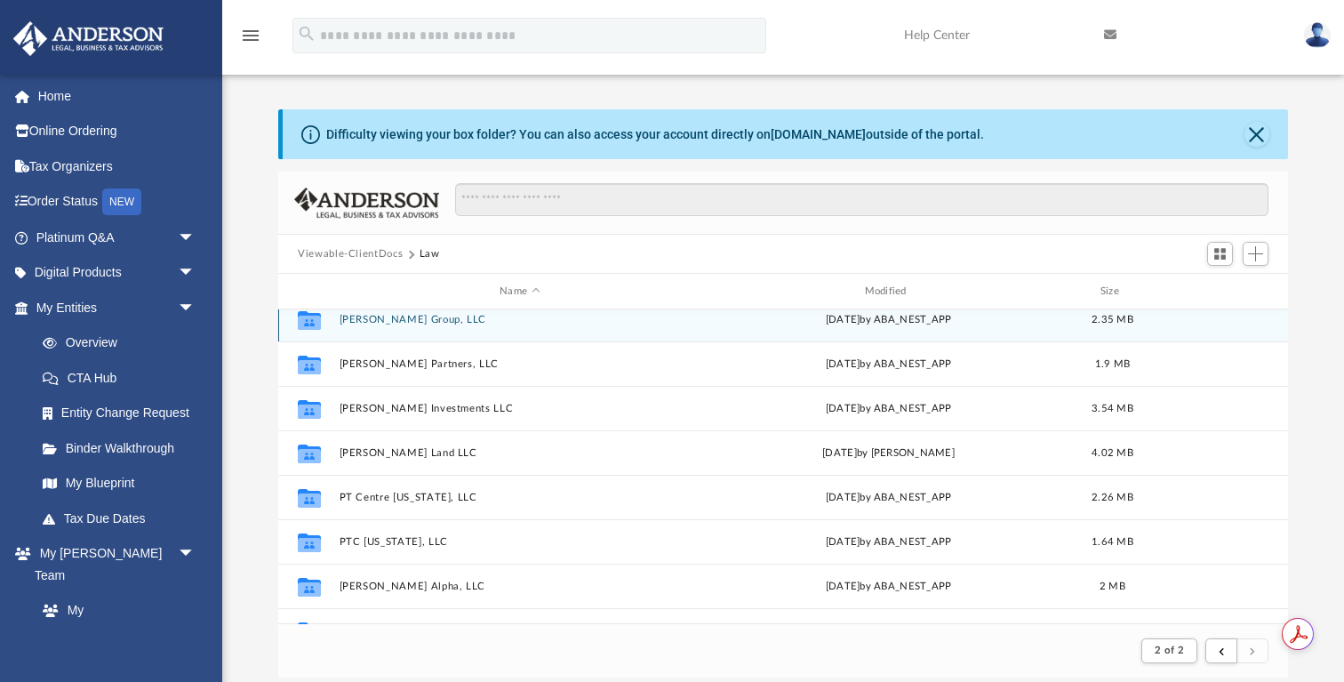
scroll to position [444, 0]
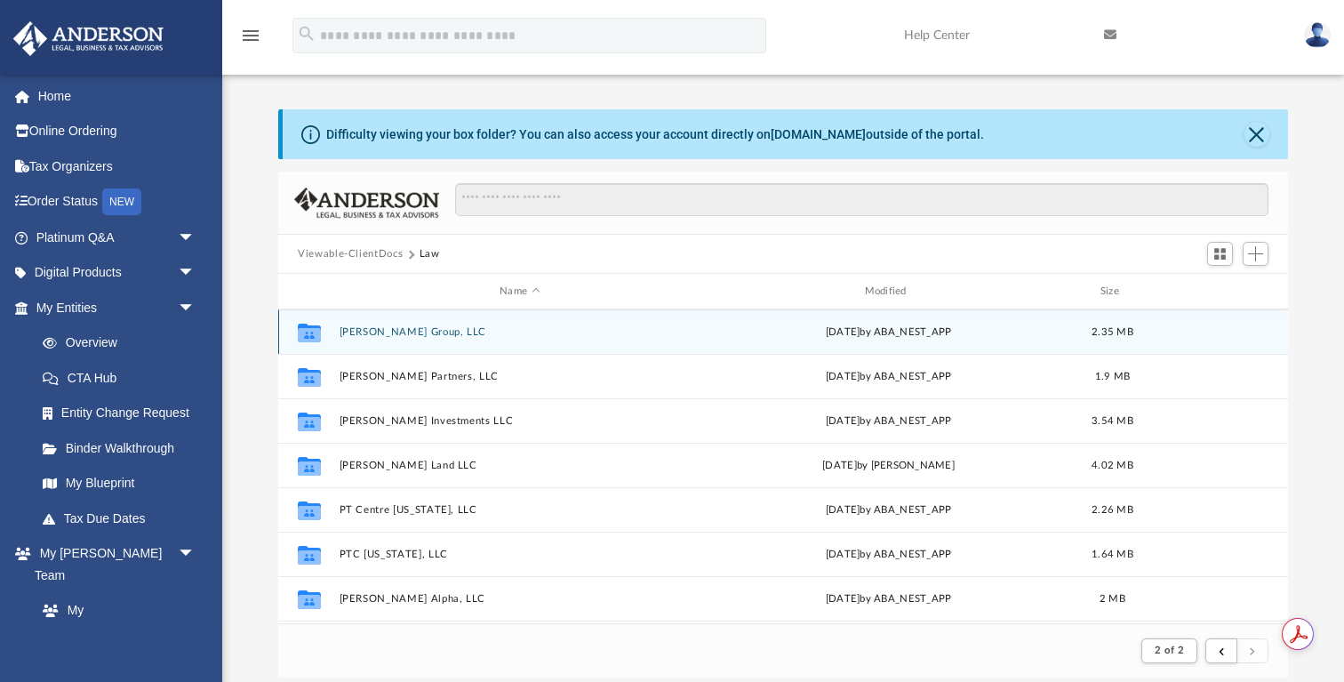
click at [414, 321] on div "Collaborated Folder Petty Group, LLC Wed Nov 20 2024 by ABA_NEST_APP 2.35 MB" at bounding box center [783, 331] width 1010 height 44
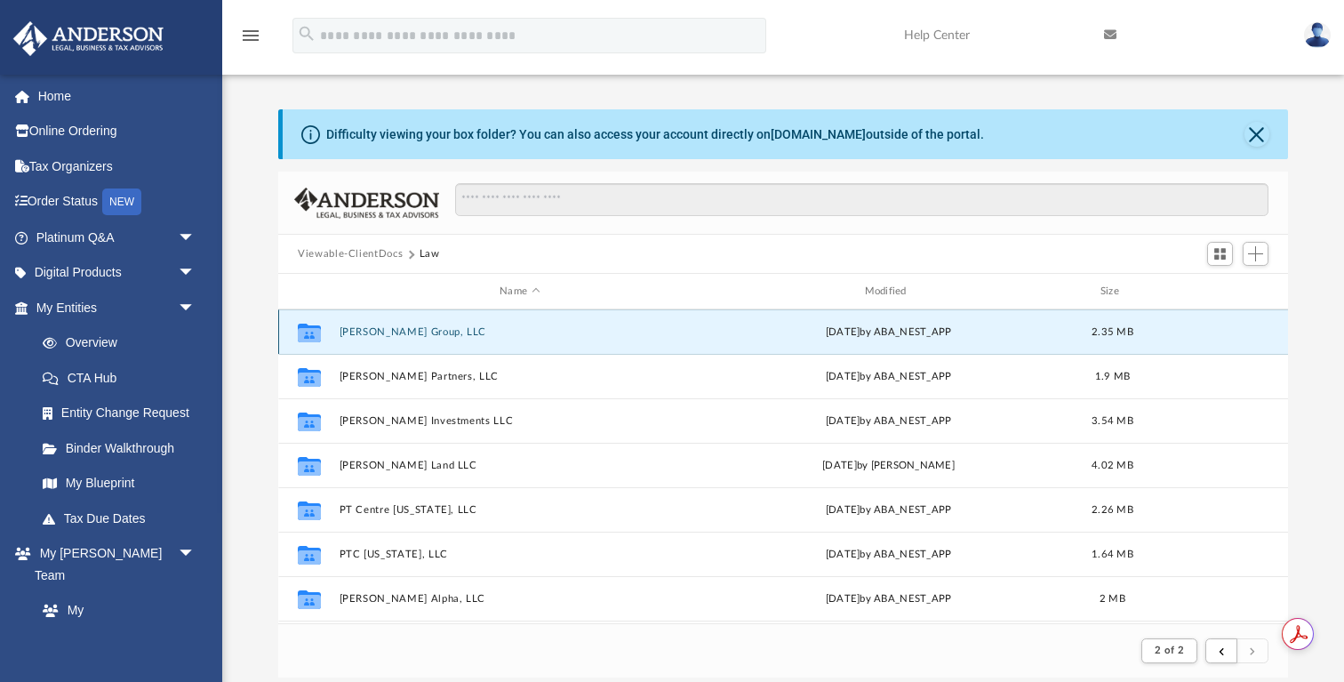
click at [396, 330] on button "Petty Group, LLC" at bounding box center [520, 332] width 361 height 12
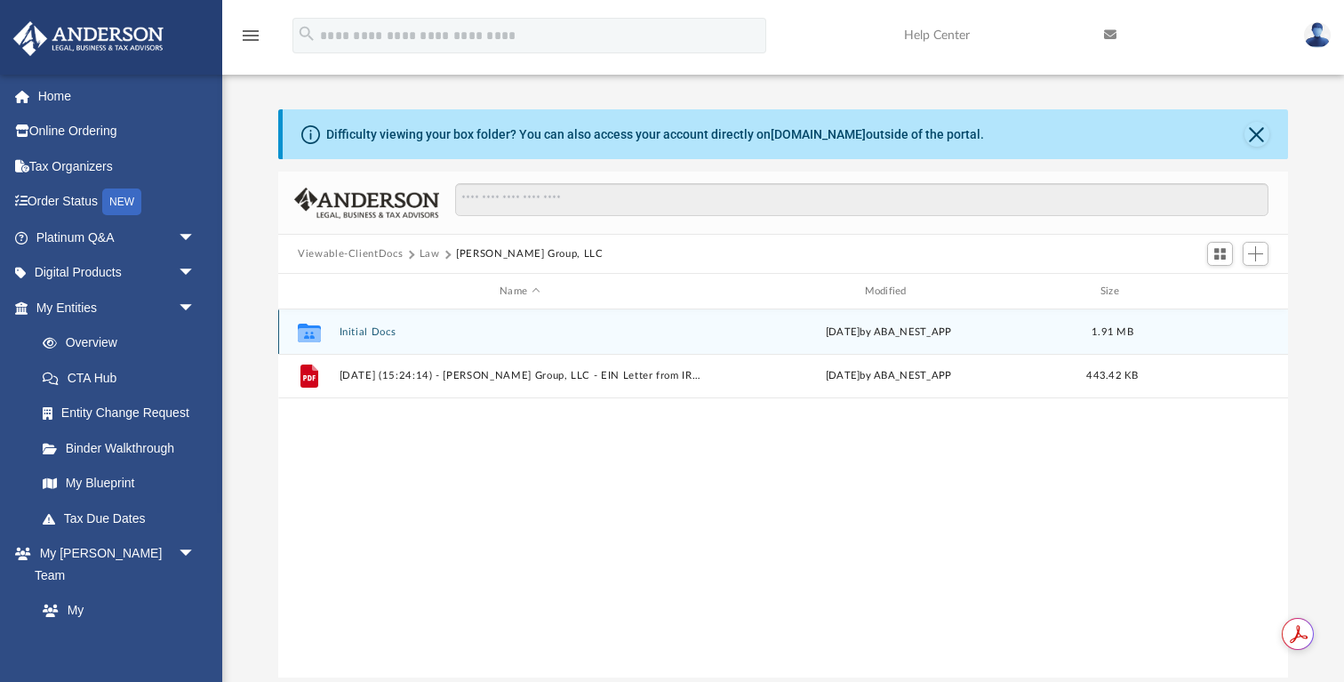
scroll to position [404, 1009]
click at [348, 326] on button "Initial Docs" at bounding box center [520, 332] width 361 height 12
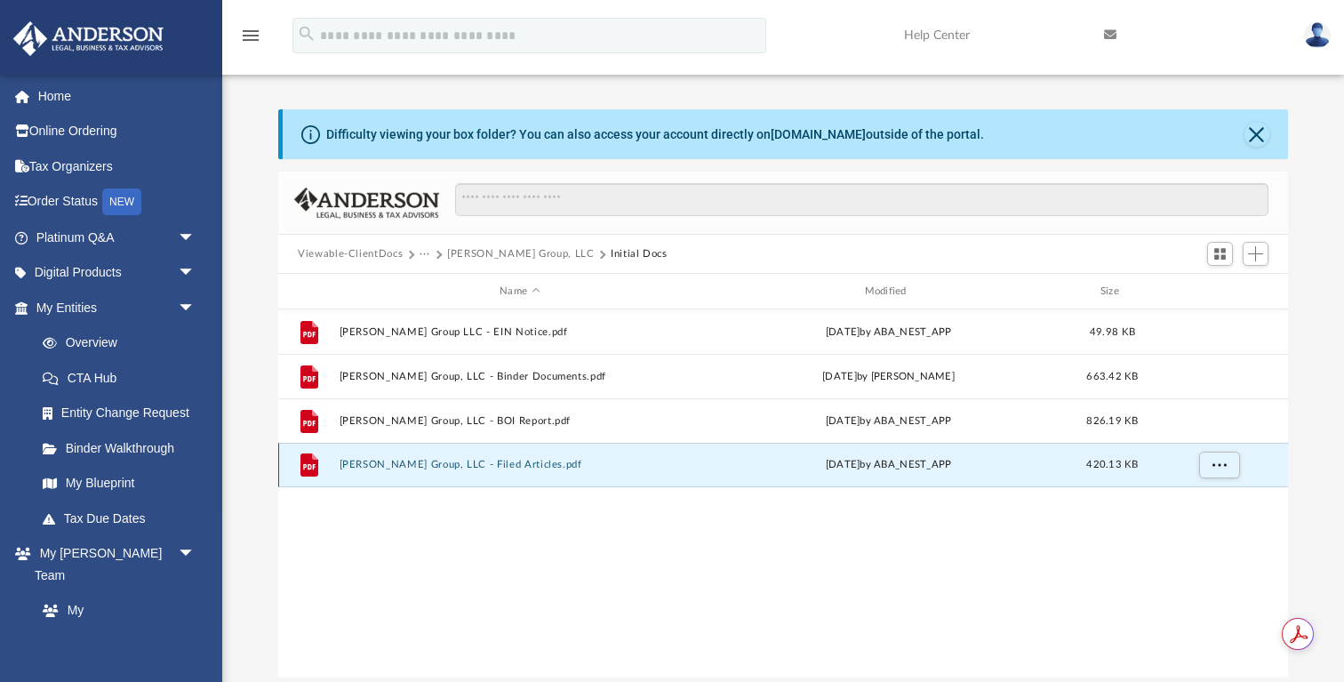
click at [465, 466] on button "Petty Group, LLC - Filed Articles.pdf" at bounding box center [520, 465] width 361 height 12
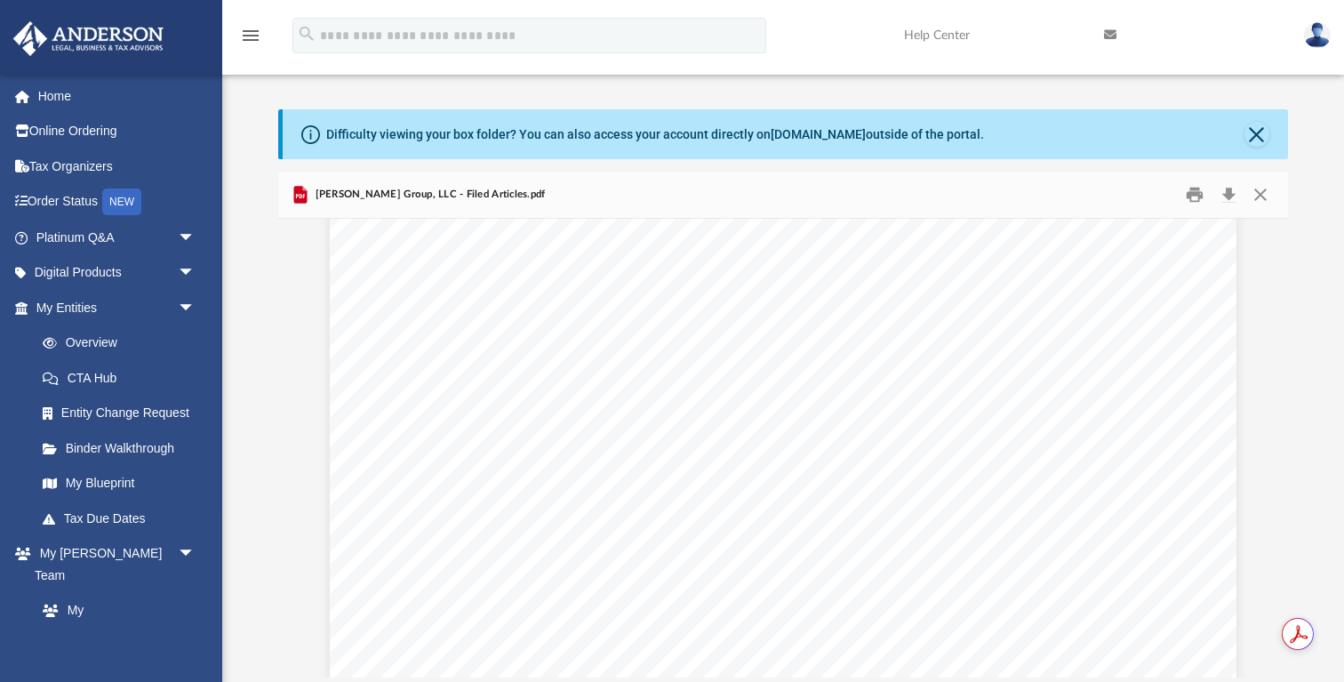
scroll to position [0, 0]
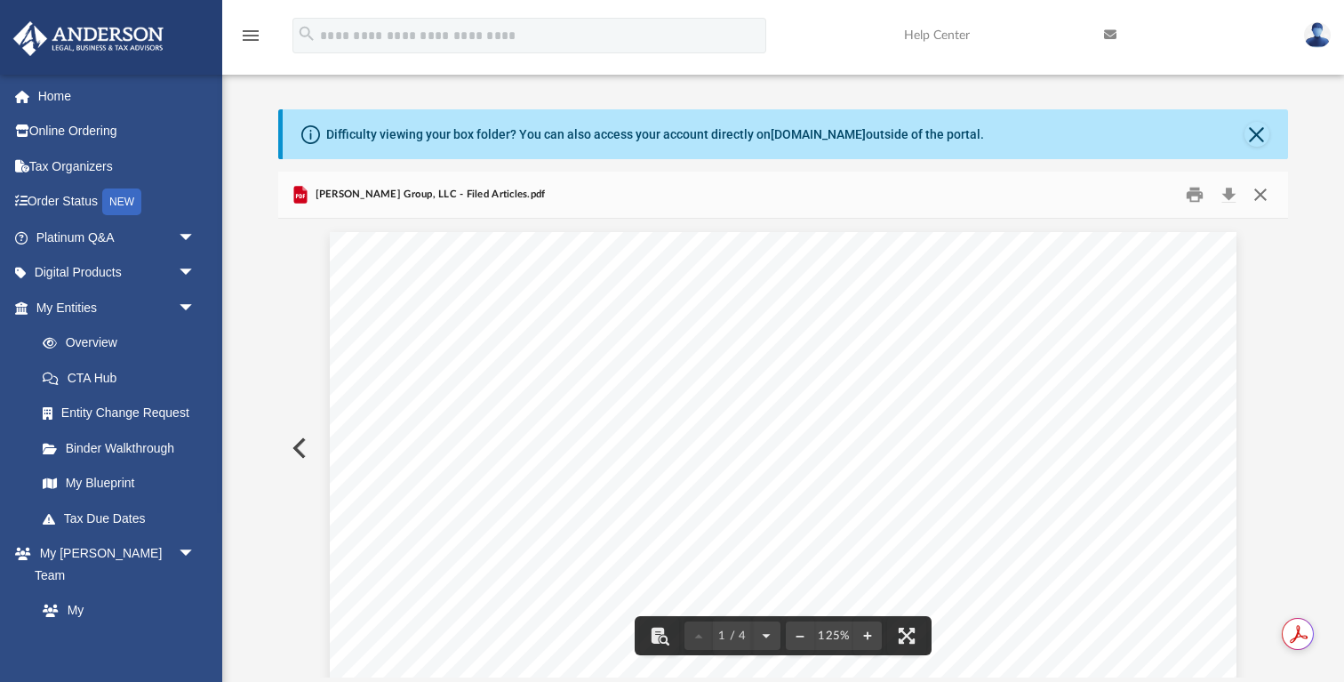
click at [1261, 191] on button "Close" at bounding box center [1261, 195] width 32 height 28
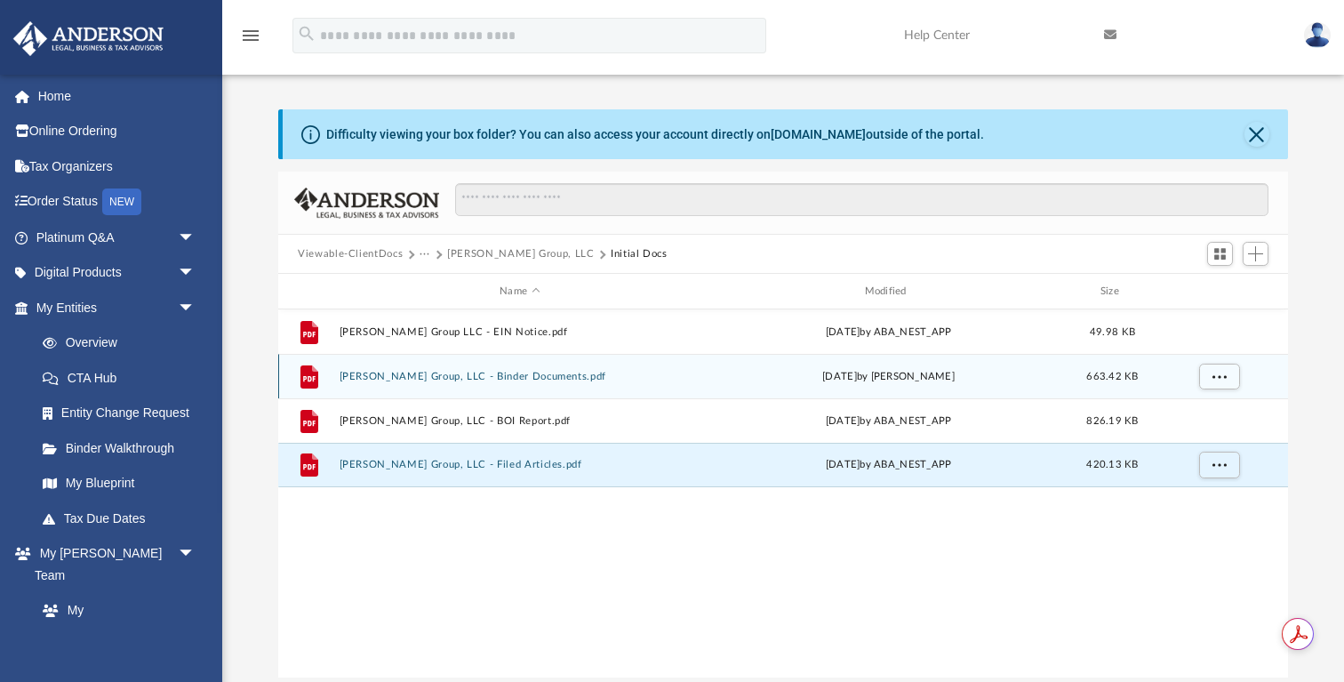
click at [484, 378] on button "Petty Group, LLC - Binder Documents.pdf" at bounding box center [520, 377] width 361 height 12
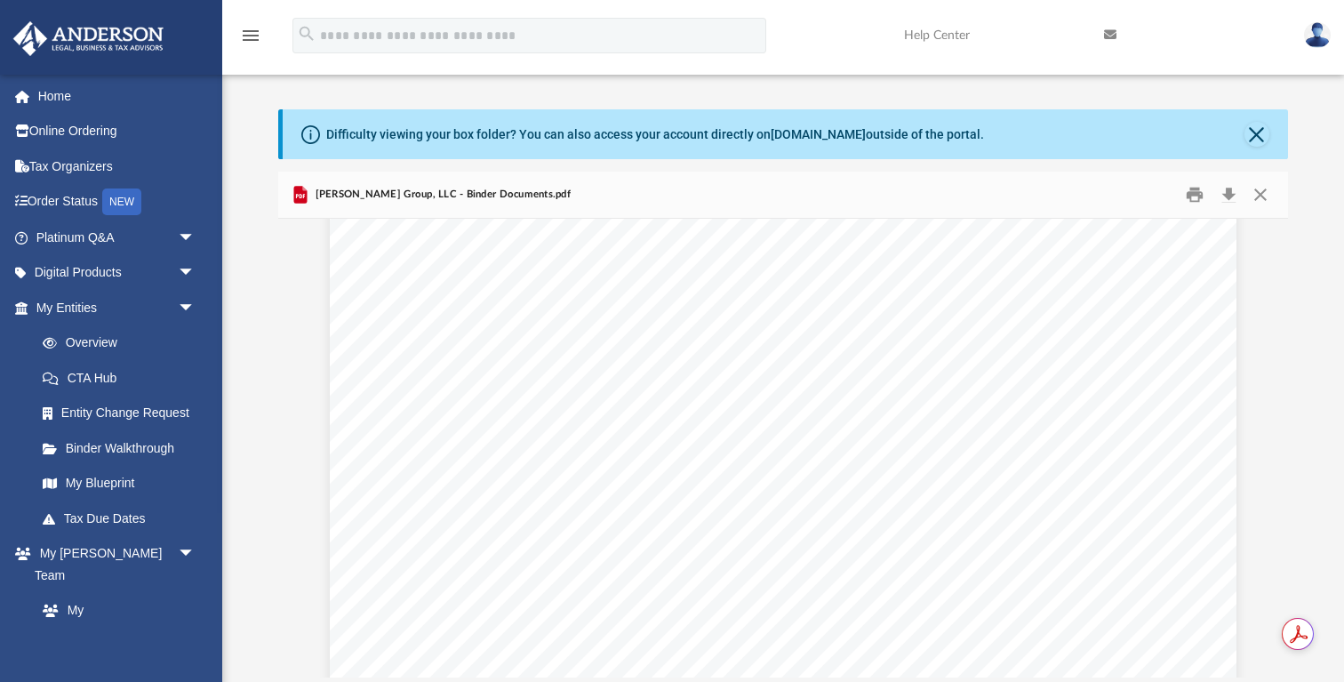
scroll to position [11303, 0]
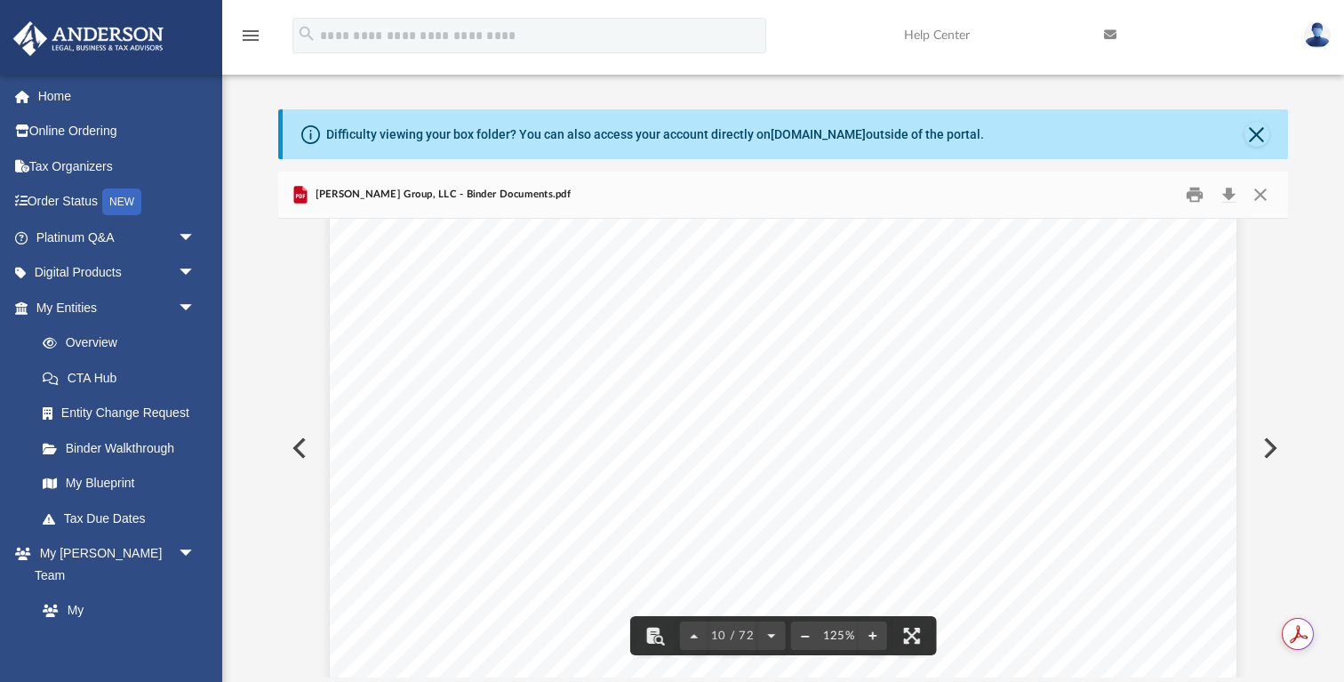
click at [804, 628] on button "File preview" at bounding box center [804, 635] width 28 height 39
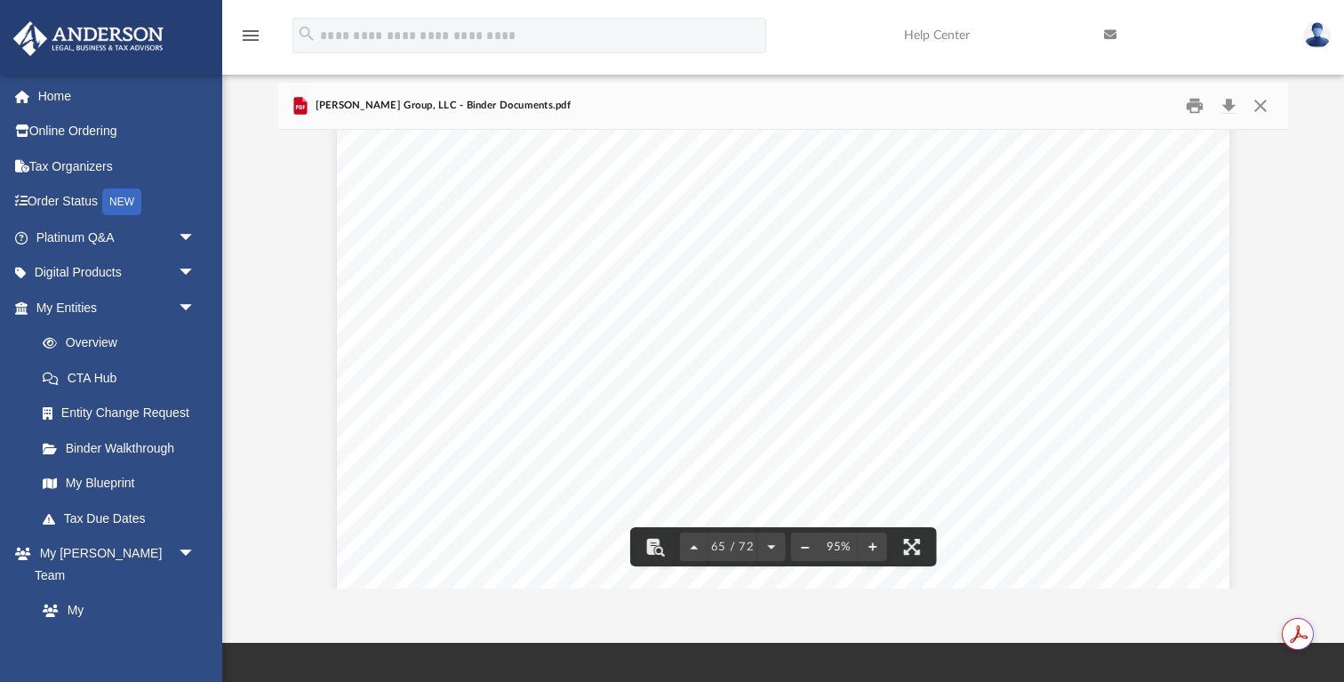
scroll to position [58983, 0]
click at [1227, 108] on button "Download" at bounding box center [1229, 106] width 32 height 28
click at [1266, 113] on button "Close" at bounding box center [1261, 106] width 32 height 28
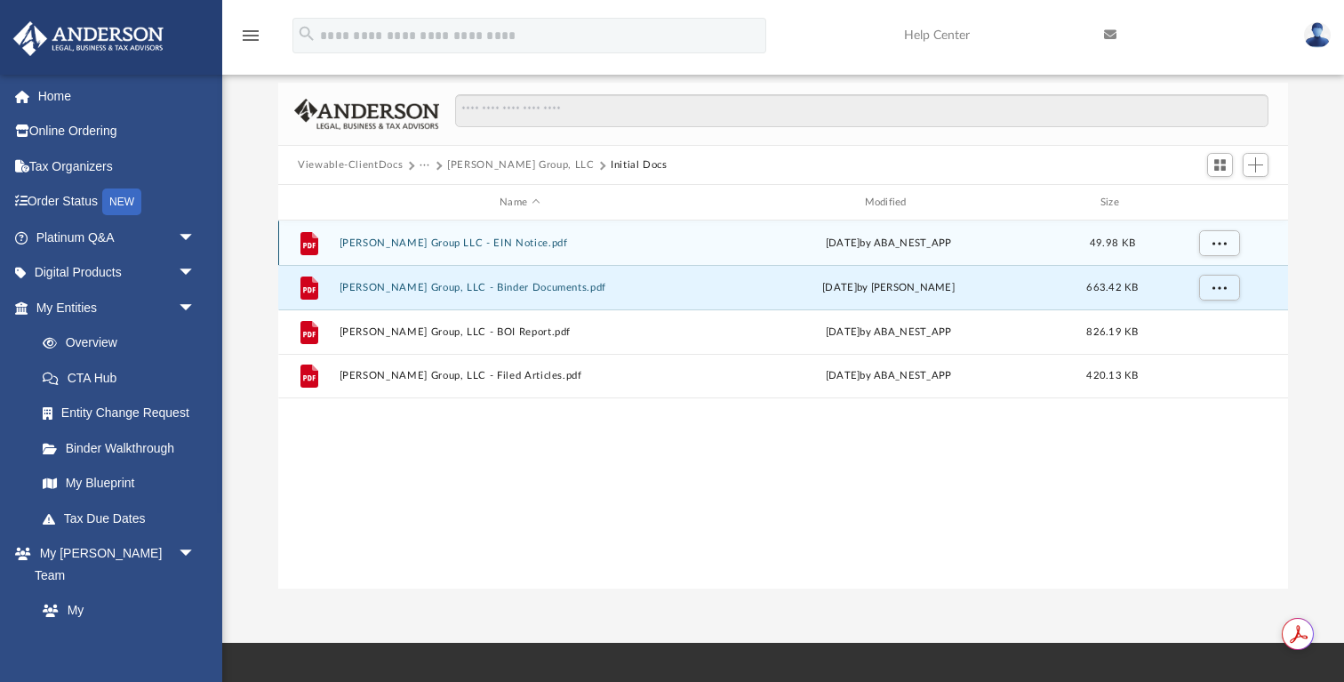
click at [456, 245] on button "Petty Group LLC - EIN Notice.pdf" at bounding box center [520, 243] width 361 height 12
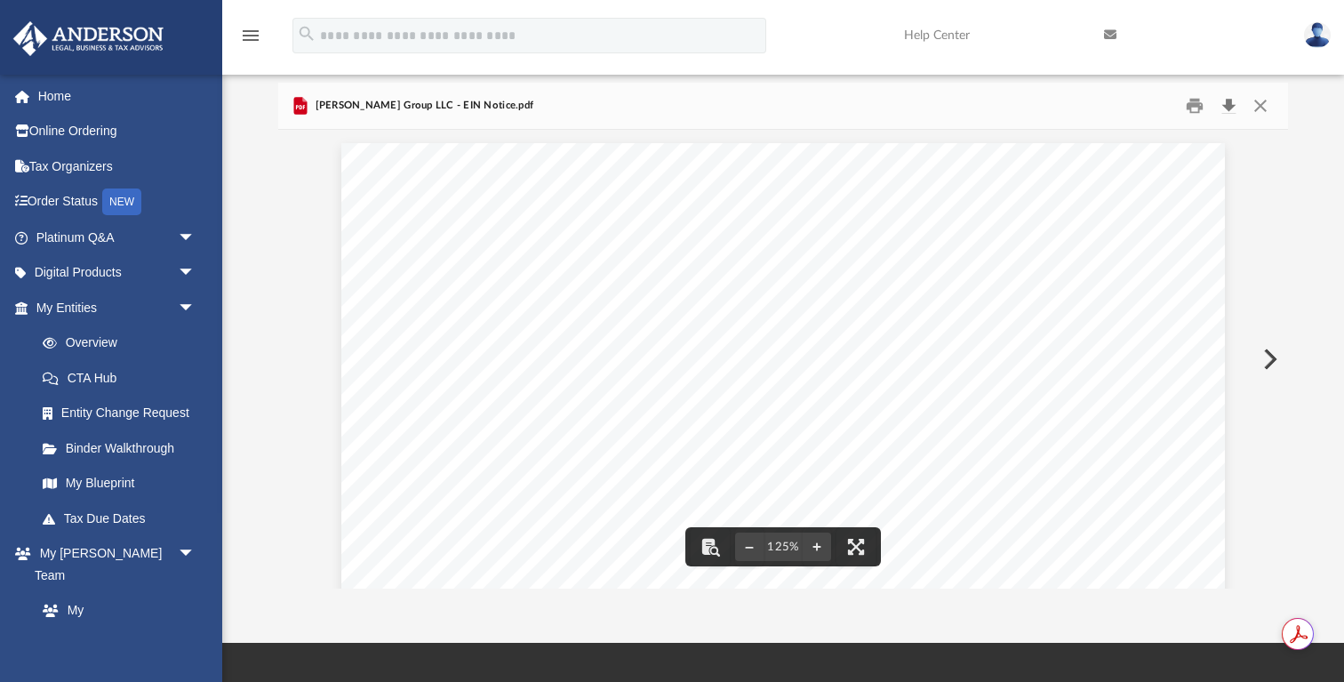
click at [1224, 108] on button "Download" at bounding box center [1229, 106] width 32 height 28
click at [1267, 112] on button "Close" at bounding box center [1261, 106] width 32 height 28
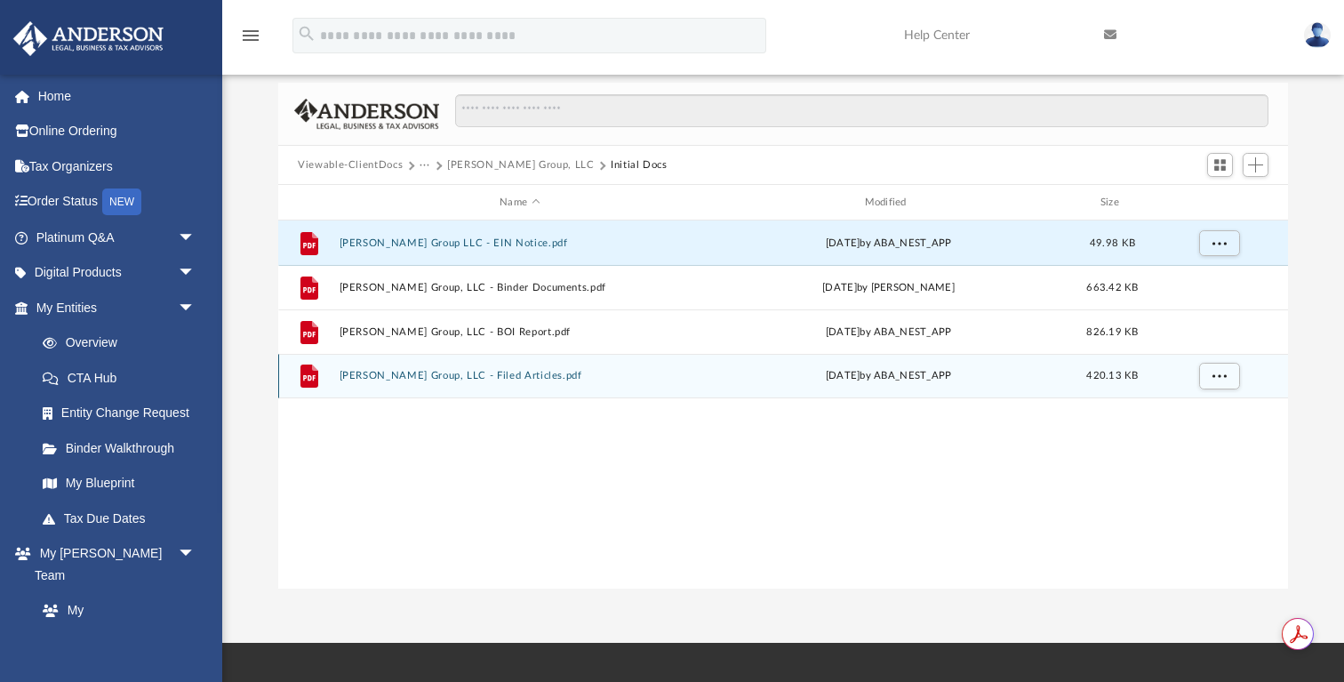
click at [476, 378] on button "Petty Group, LLC - Filed Articles.pdf" at bounding box center [520, 376] width 361 height 12
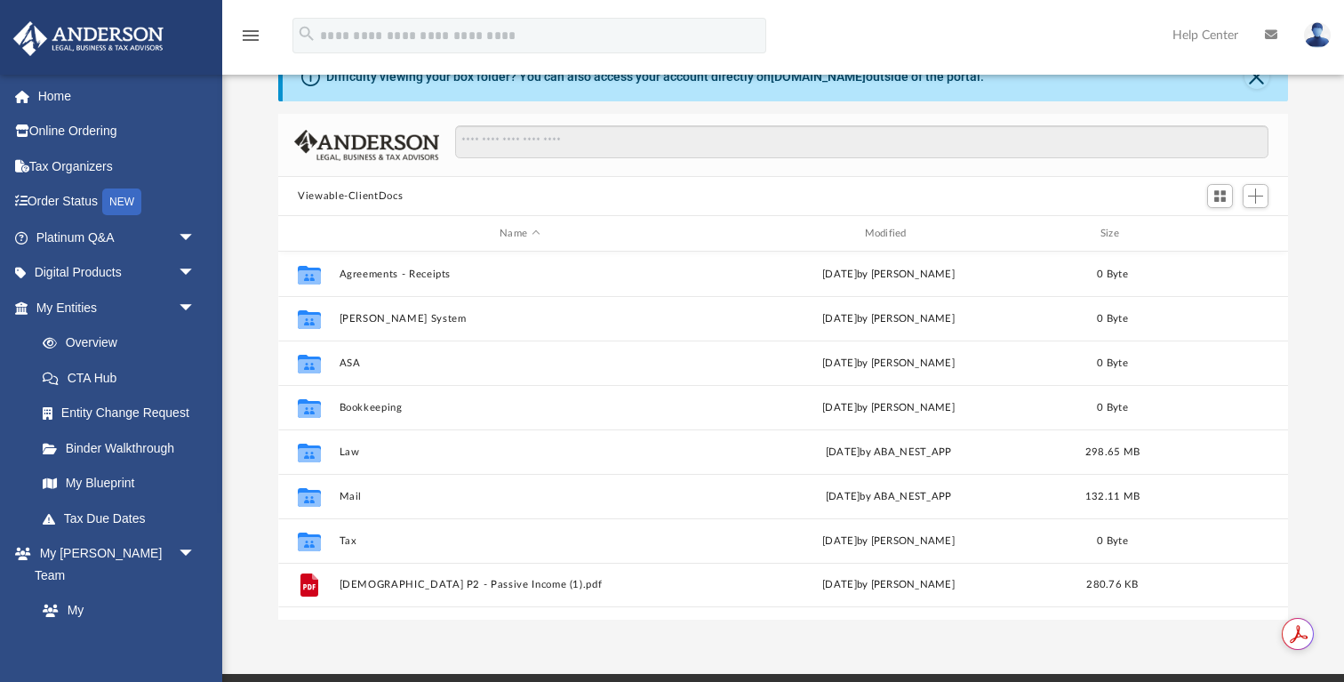
scroll to position [404, 1009]
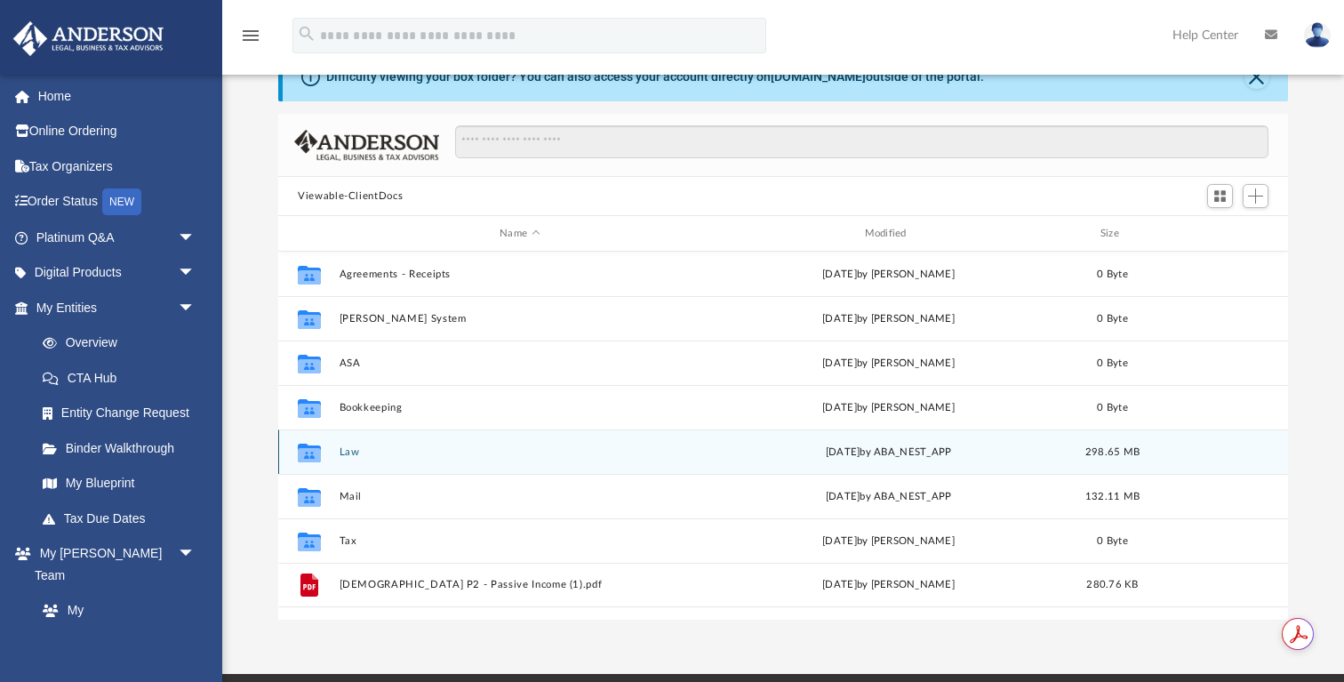
click at [347, 449] on button "Law" at bounding box center [520, 452] width 361 height 12
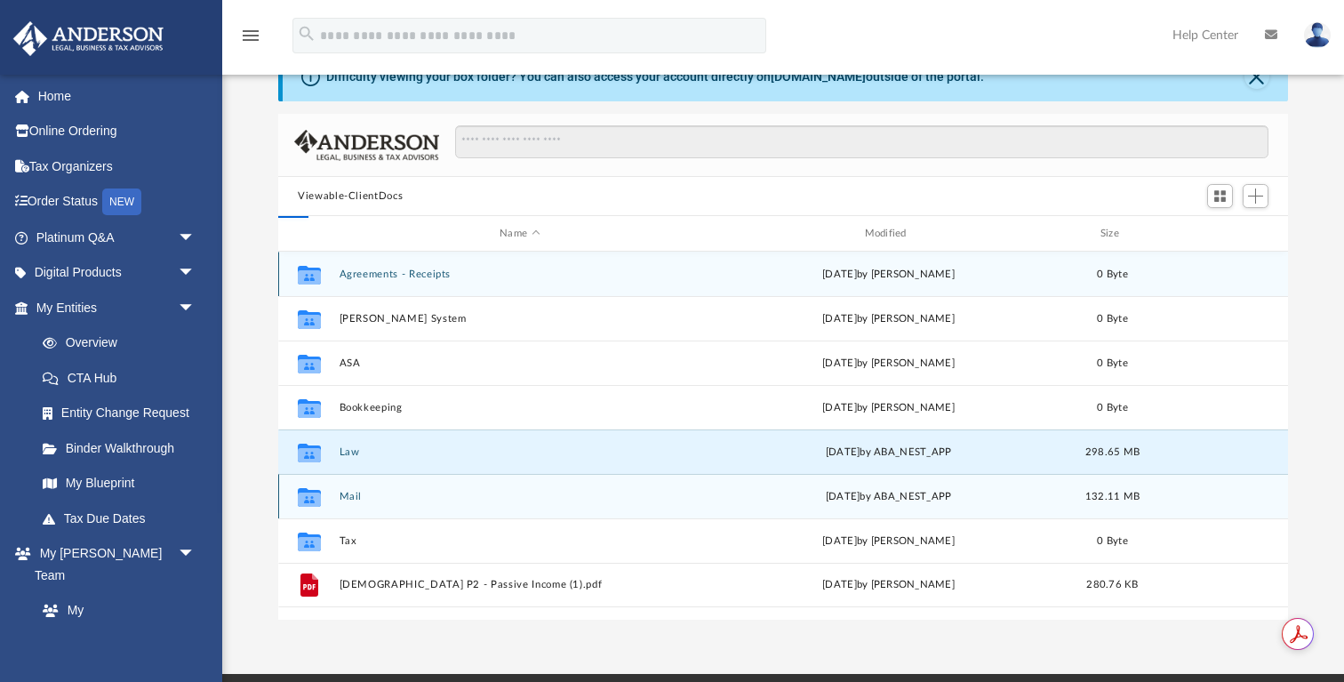
scroll to position [1, 1]
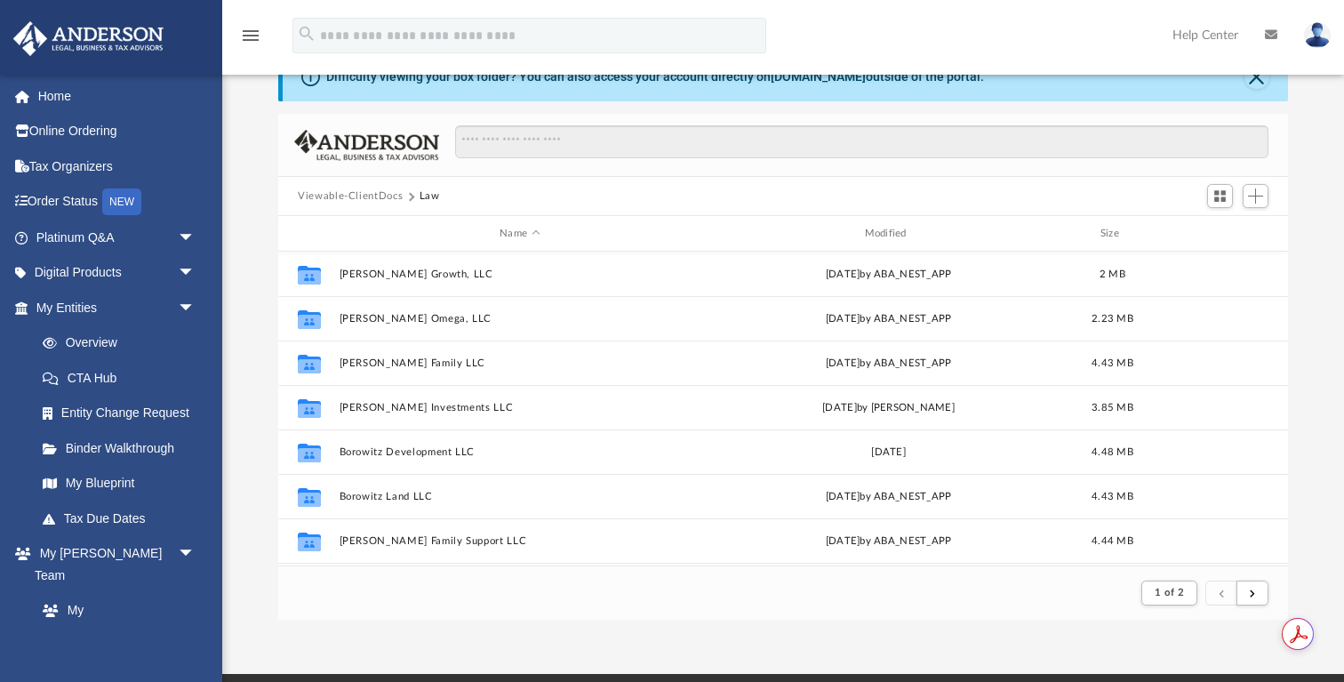
click at [1317, 542] on div "Difficulty viewing your box folder? You can also access your account directly o…" at bounding box center [783, 336] width 1122 height 568
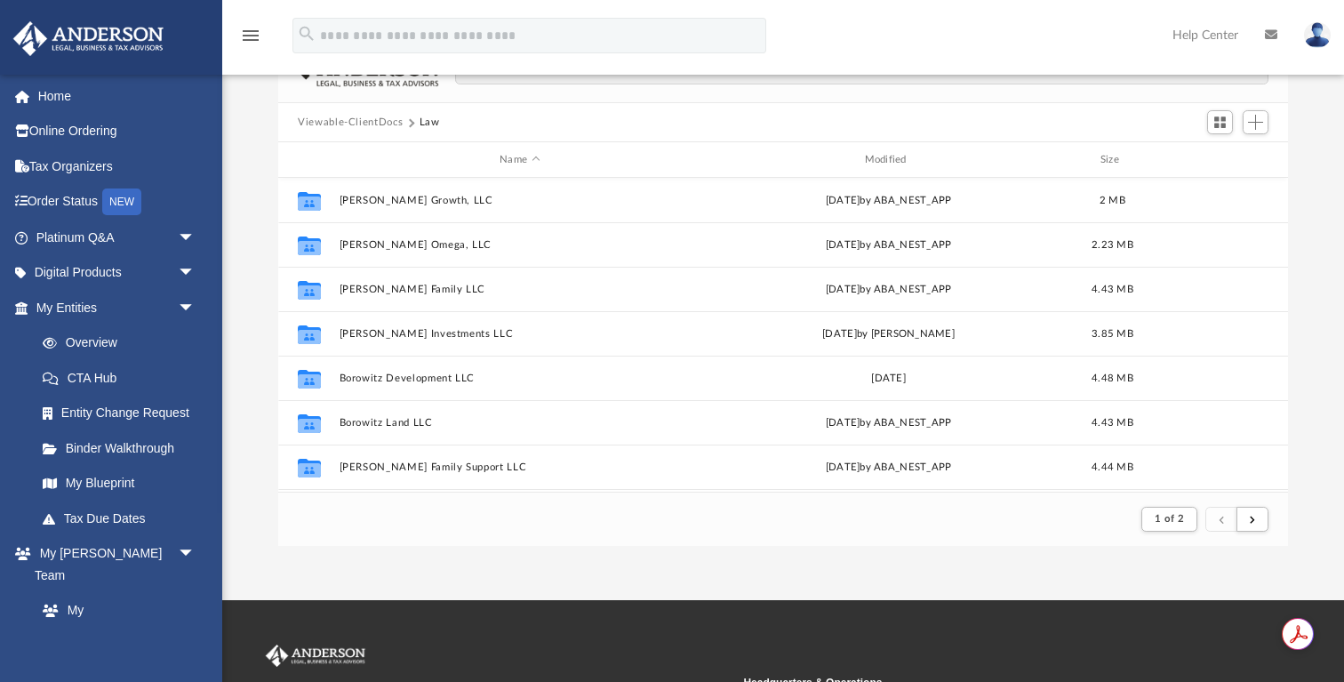
scroll to position [132, 0]
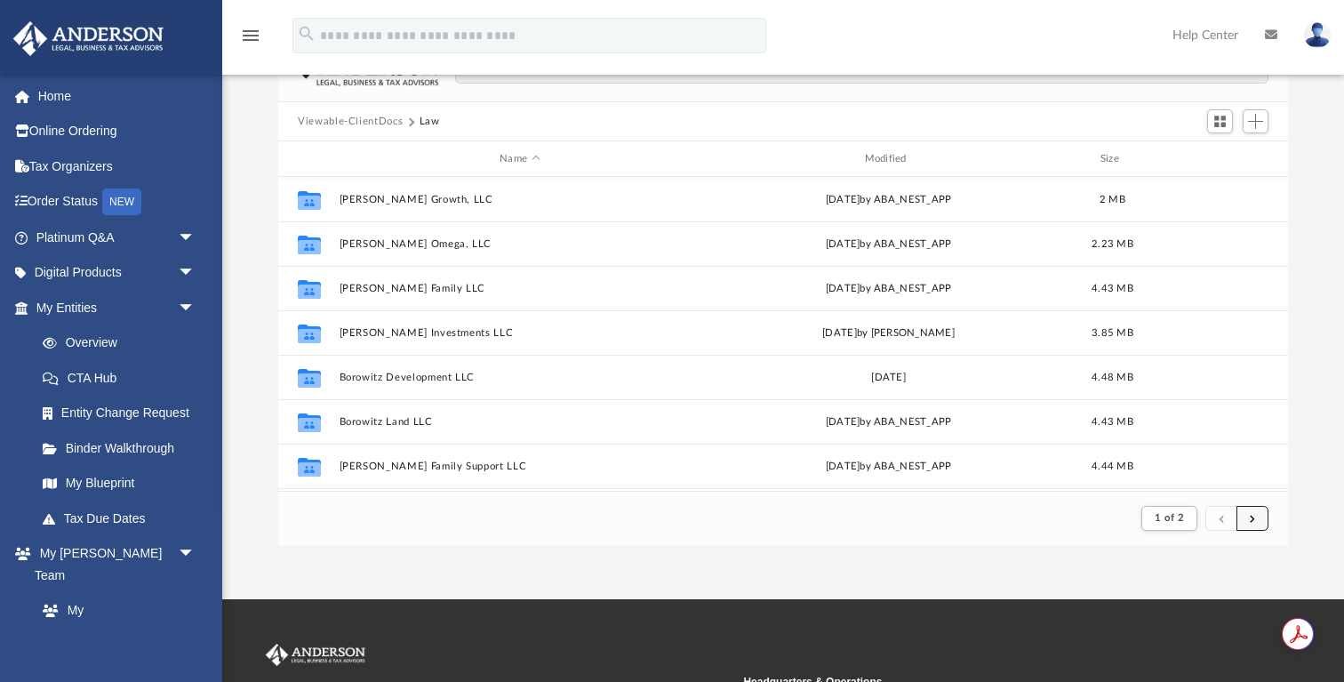
click at [1256, 516] on button "submit" at bounding box center [1253, 519] width 32 height 26
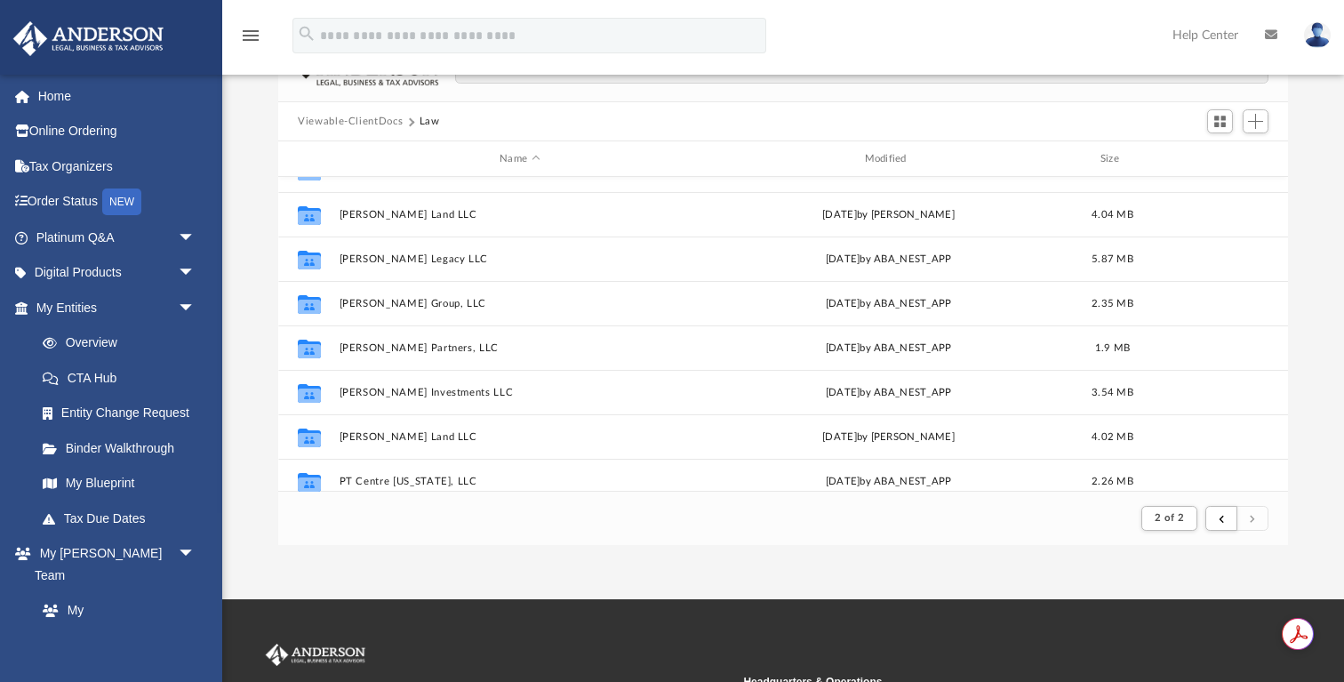
scroll to position [348, 0]
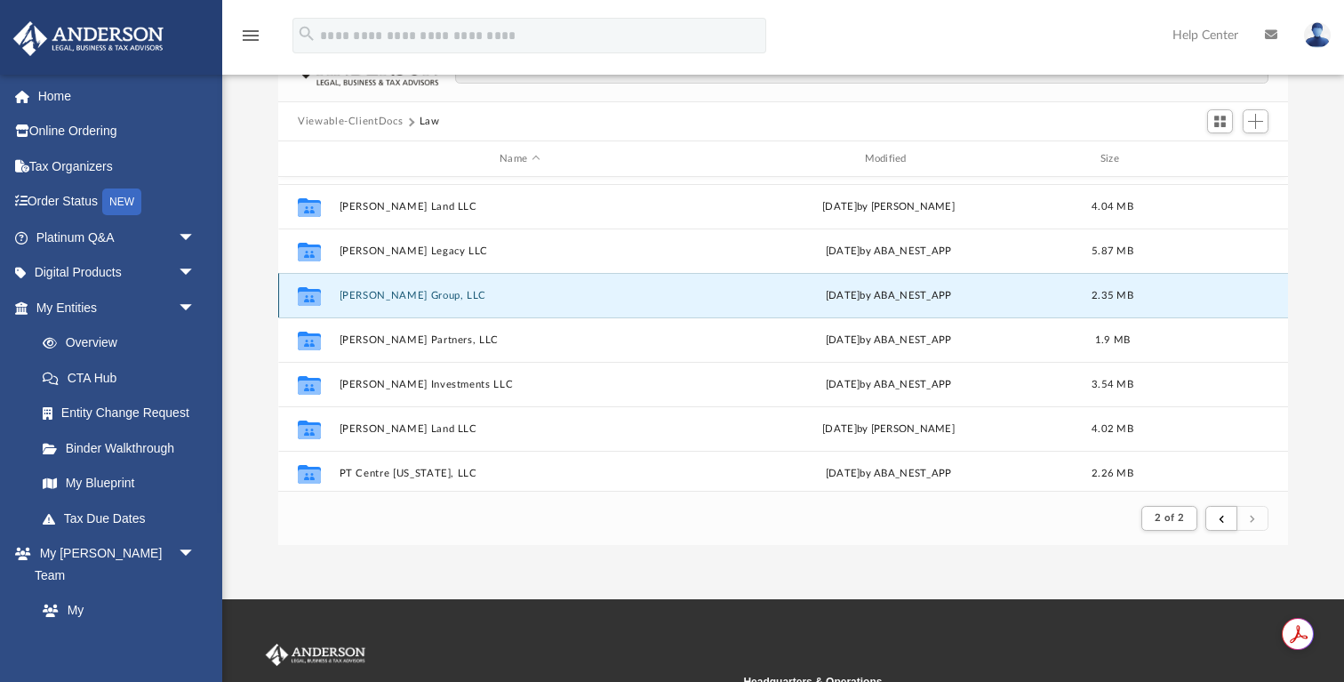
click at [404, 296] on button "Petty Group, LLC" at bounding box center [520, 296] width 361 height 12
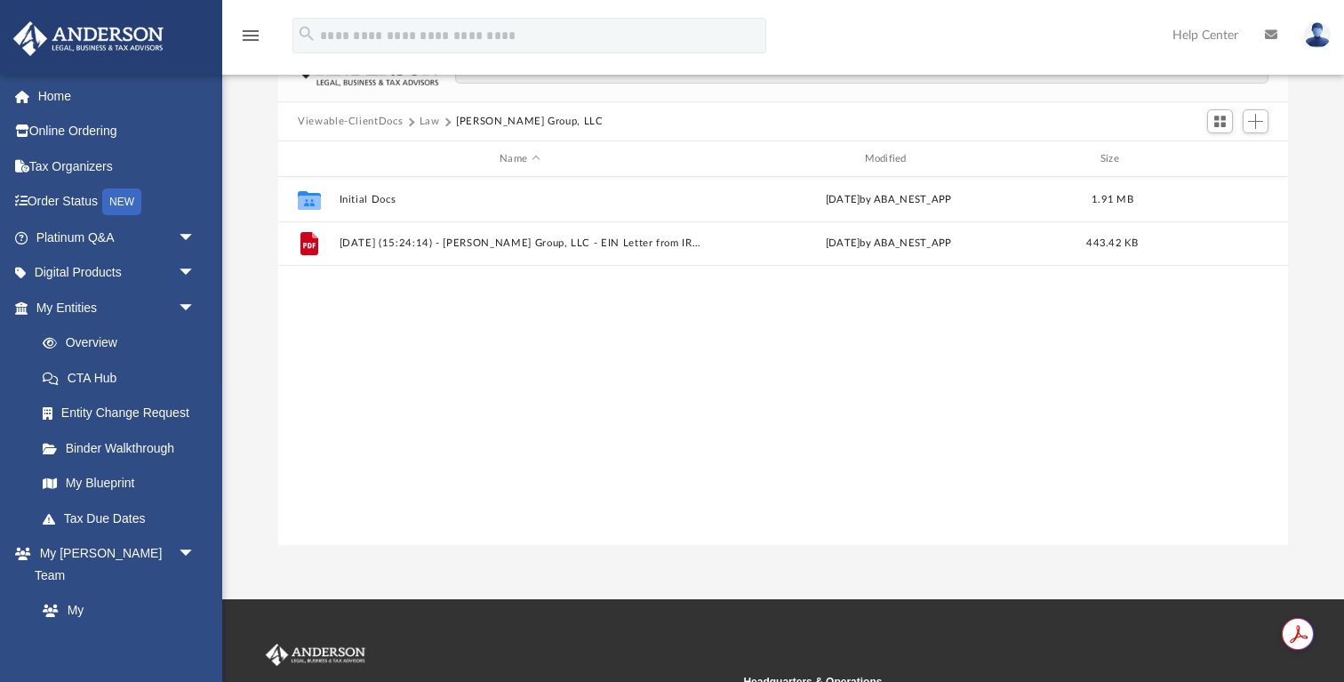
scroll to position [404, 1009]
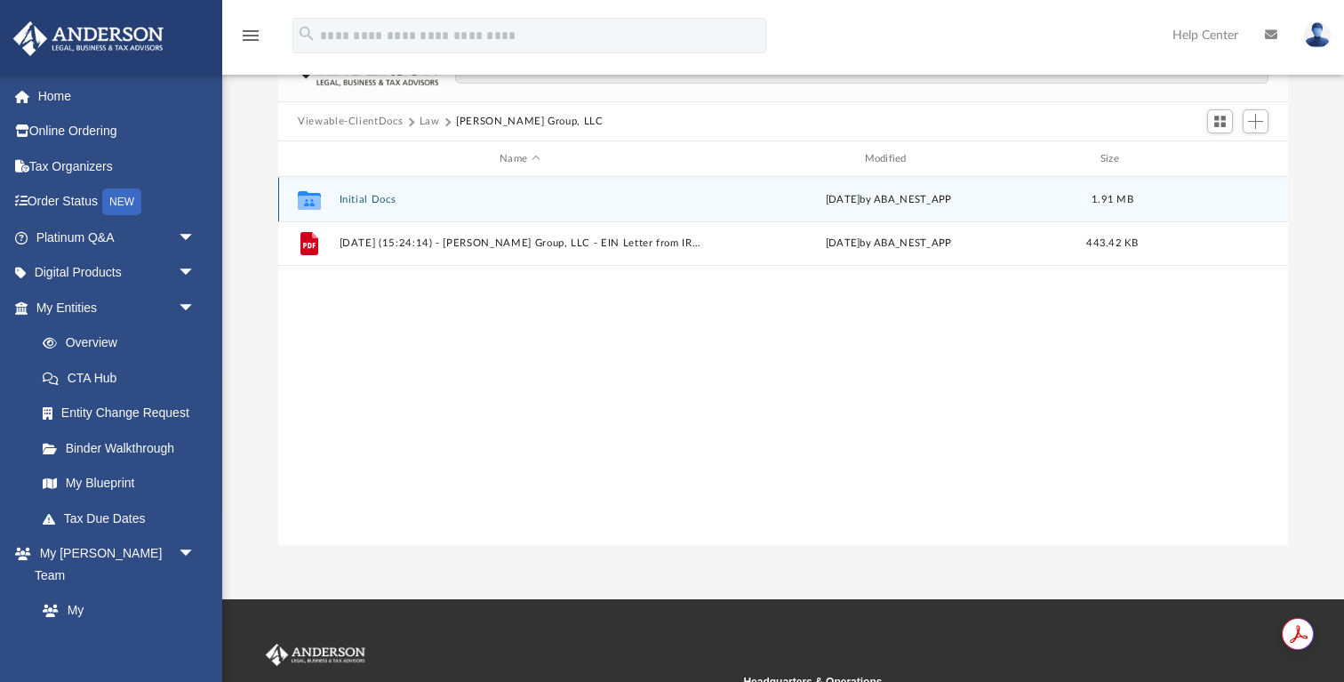
click at [381, 196] on button "Initial Docs" at bounding box center [520, 200] width 361 height 12
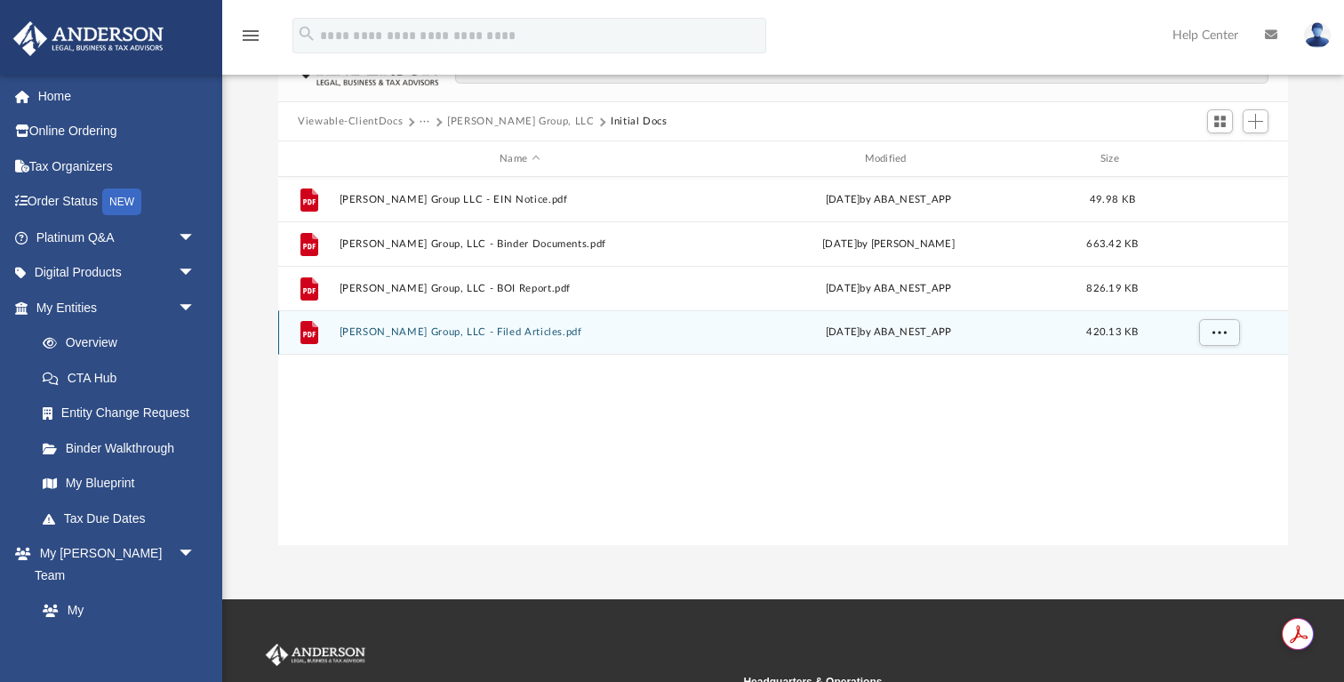
click at [453, 338] on div "File Petty Group, LLC - Filed Articles.pdf Wed Oct 9 2024 by ABA_NEST_APP 420.1…" at bounding box center [783, 332] width 1010 height 44
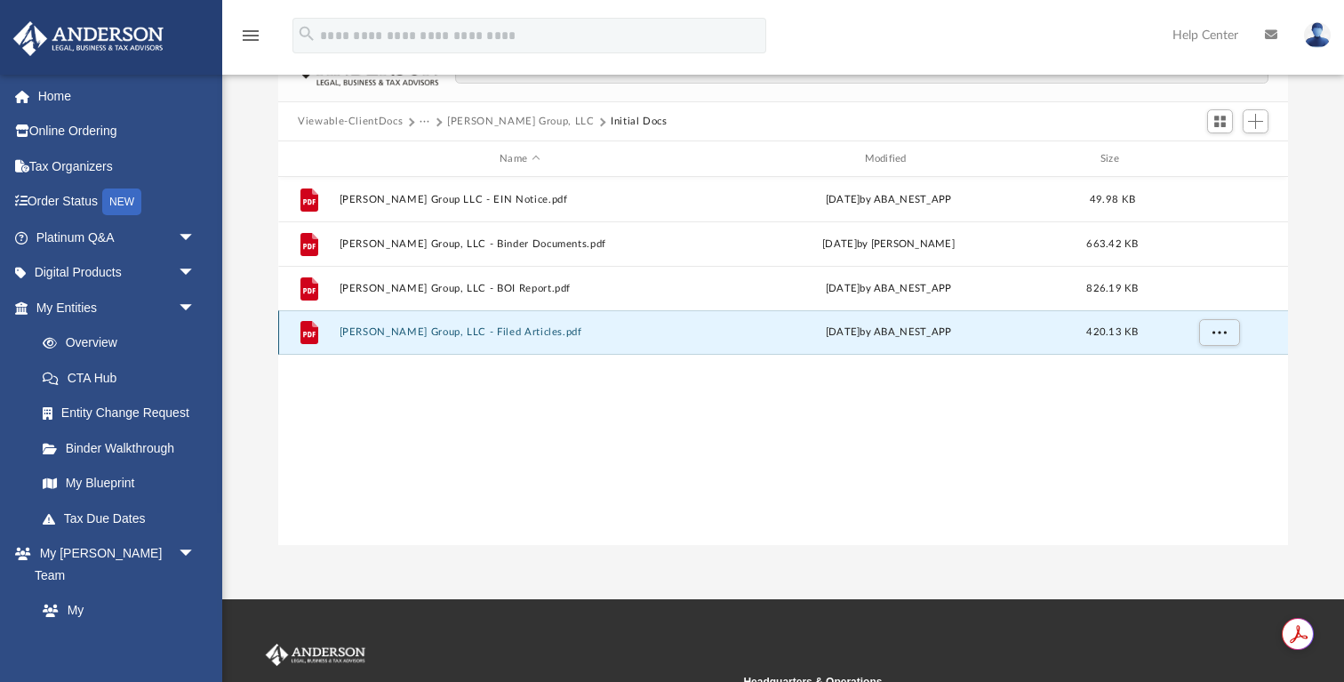
click at [468, 331] on button "Petty Group, LLC - Filed Articles.pdf" at bounding box center [520, 332] width 361 height 12
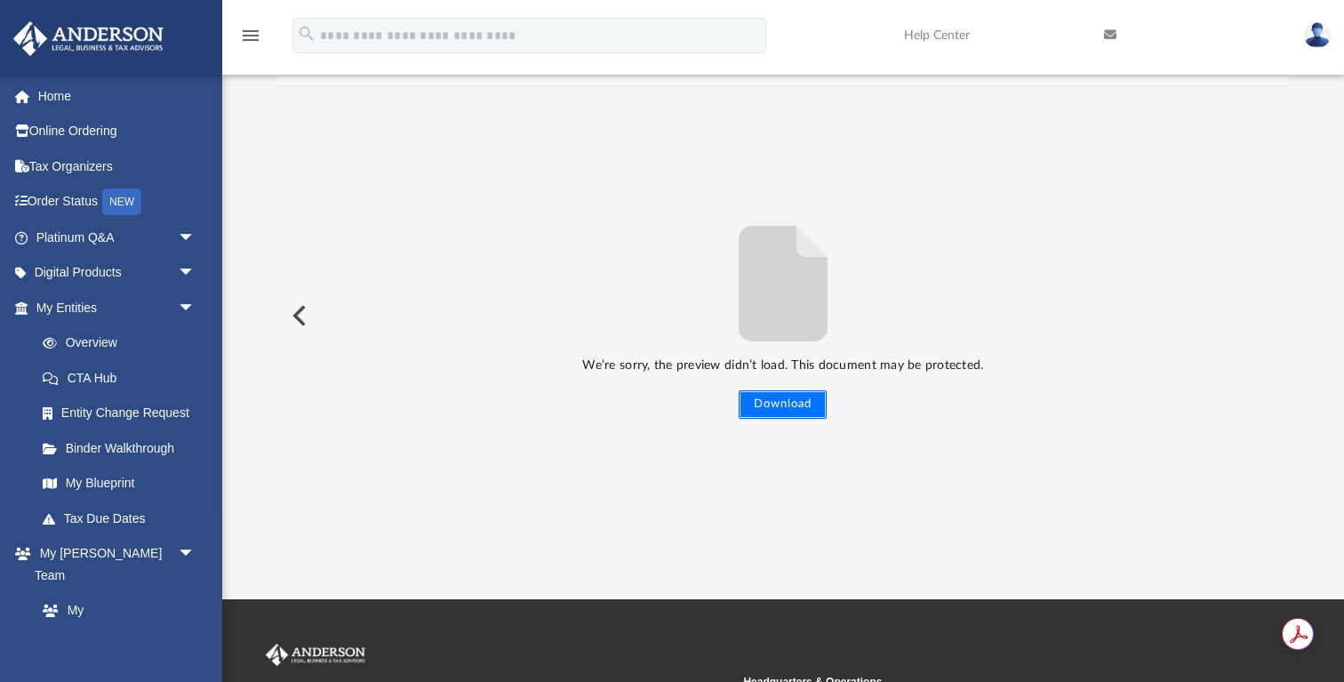
click at [791, 404] on button "Download" at bounding box center [783, 404] width 88 height 28
